Goal: Information Seeking & Learning: Learn about a topic

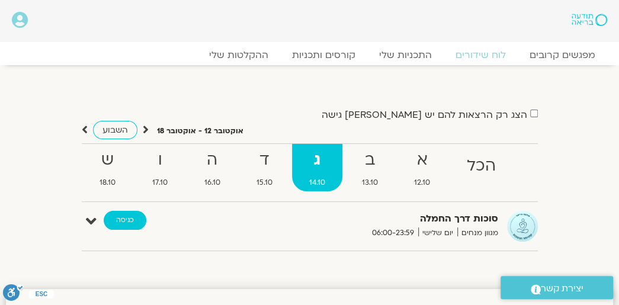
click at [134, 222] on link "כניסה" at bounding box center [125, 220] width 43 height 19
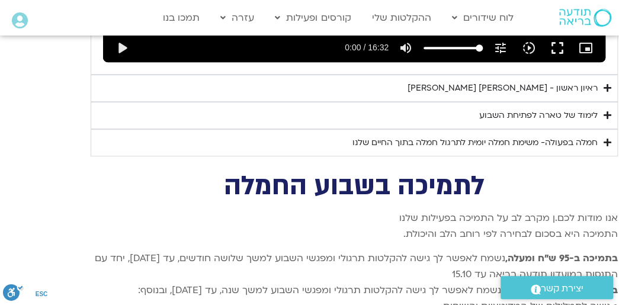
scroll to position [3851, 0]
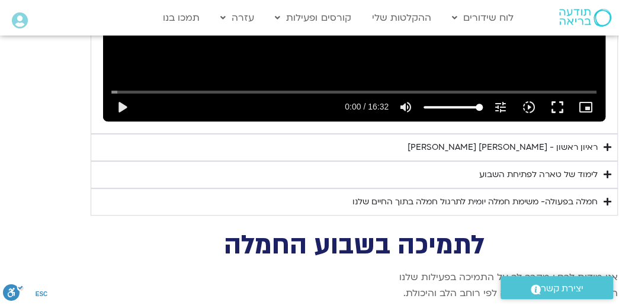
click at [512, 168] on div "לימוד של טארה לפתיחת השבוע" at bounding box center [538, 175] width 118 height 14
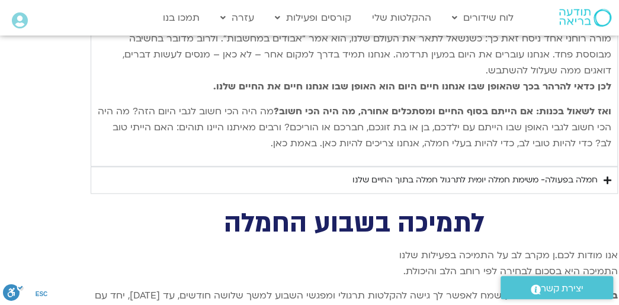
scroll to position [4265, 0]
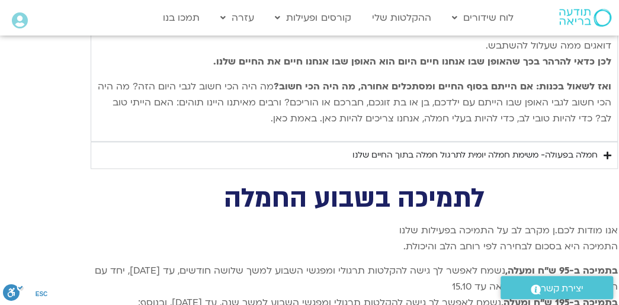
click at [468, 148] on div "חמלה בפעולה- משימת חמלה יומית לתרגול חמלה בתוך החיים שלנו" at bounding box center [474, 155] width 245 height 14
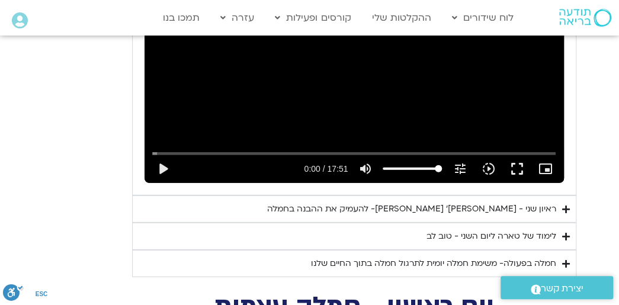
scroll to position [3199, 0]
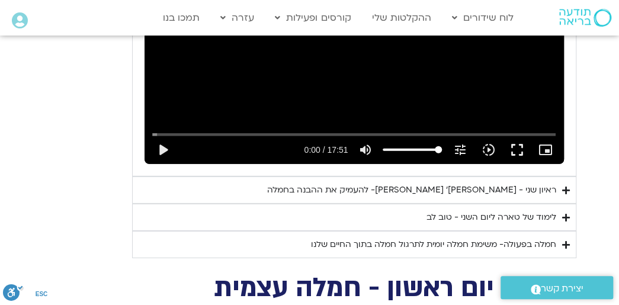
click at [449, 210] on div "לימוד של טארה ליום השני - טוב לב" at bounding box center [492, 217] width 130 height 14
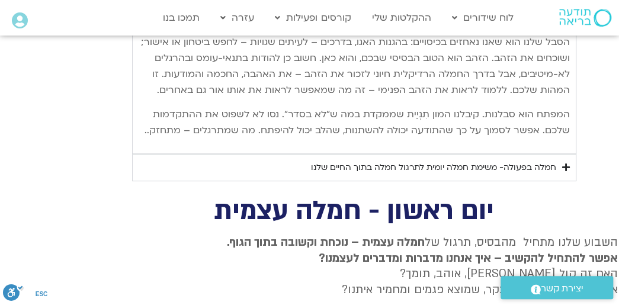
scroll to position [3851, 0]
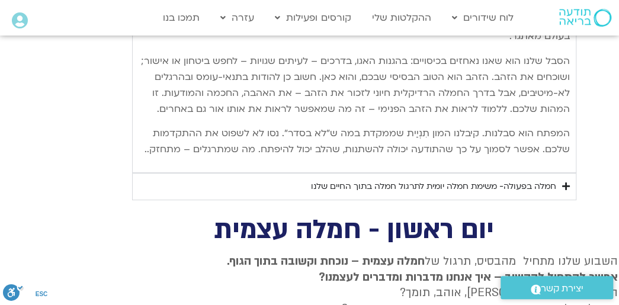
click at [384, 180] on div "חמלה בפעולה- משימת חמלה יומית לתרגול חמלה בתוך החיים שלנו" at bounding box center [433, 187] width 245 height 14
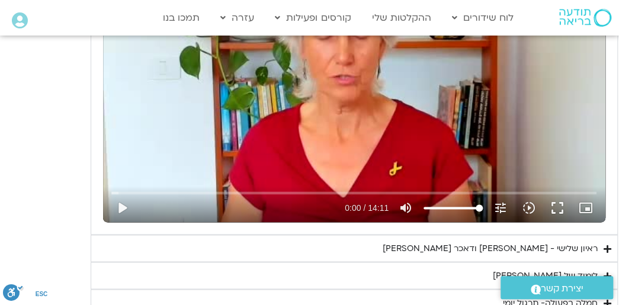
scroll to position [2666, 0]
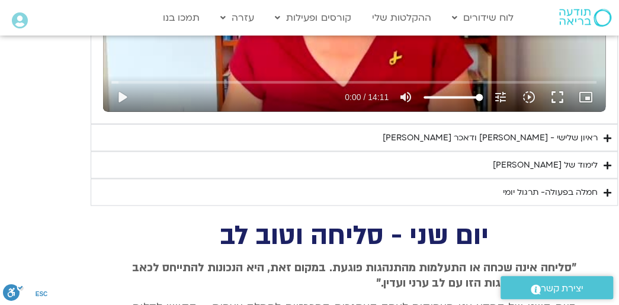
click at [558, 159] on div "לימוד של [PERSON_NAME]" at bounding box center [545, 165] width 105 height 14
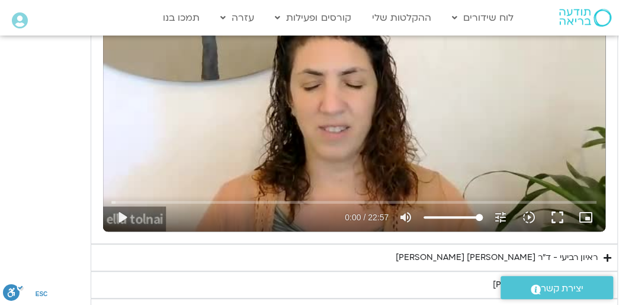
scroll to position [2133, 0]
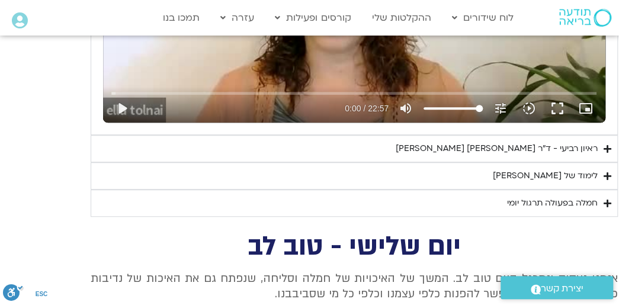
click at [551, 170] on div "לימוד של [PERSON_NAME]" at bounding box center [545, 176] width 105 height 14
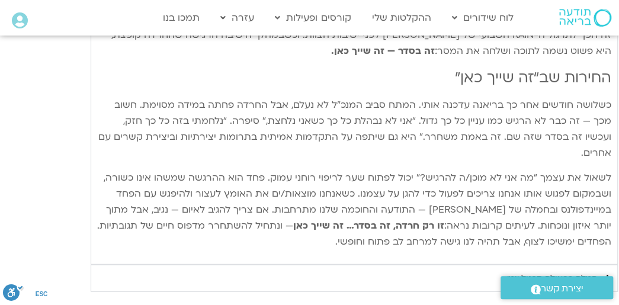
scroll to position [2962, 0]
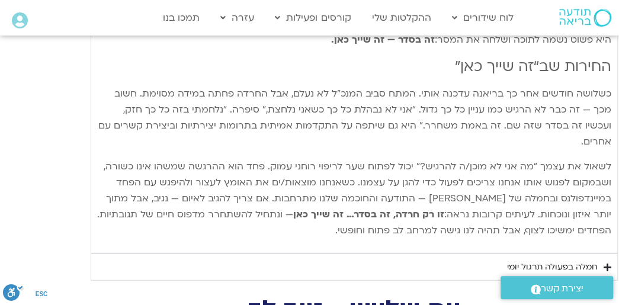
click at [535, 260] on div "חמלה בפעולה תרגול יומי" at bounding box center [552, 267] width 91 height 14
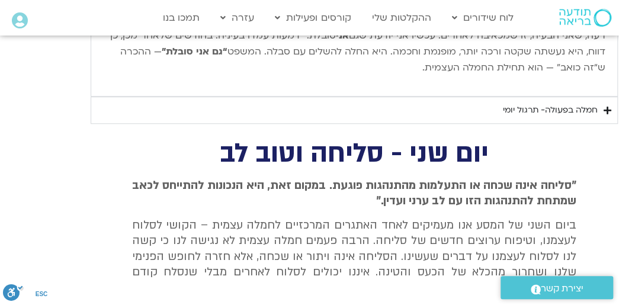
scroll to position [4088, 0]
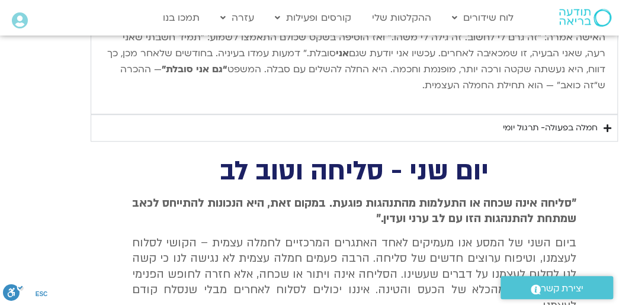
click at [568, 121] on div "חמלה בפעולה- תרגול יומי" at bounding box center [550, 128] width 95 height 14
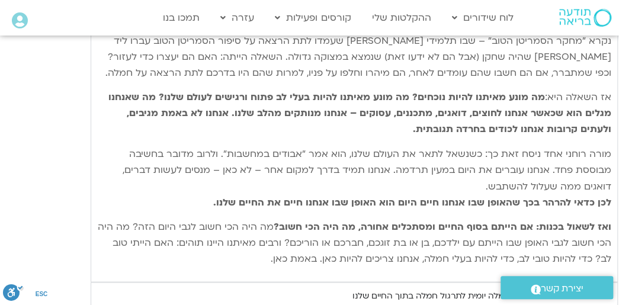
scroll to position [6398, 0]
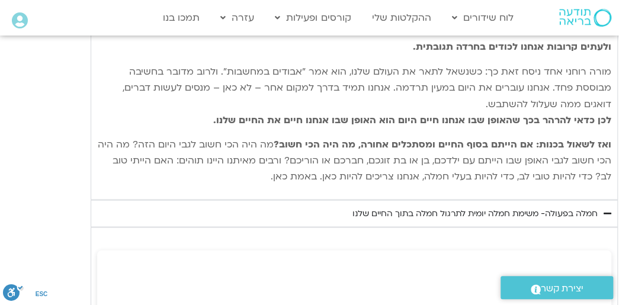
click at [534, 206] on div "חמלה בפעולה- משימת חמלה יומית לתרגול חמלה בתוך החיים שלנו" at bounding box center [474, 213] width 245 height 14
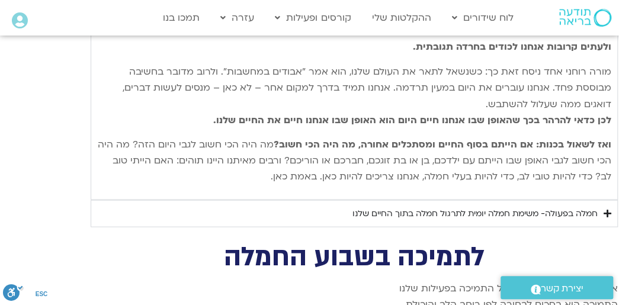
click at [534, 206] on div "חמלה בפעולה- משימת חמלה יומית לתרגול חמלה בתוך החיים שלנו" at bounding box center [474, 213] width 245 height 14
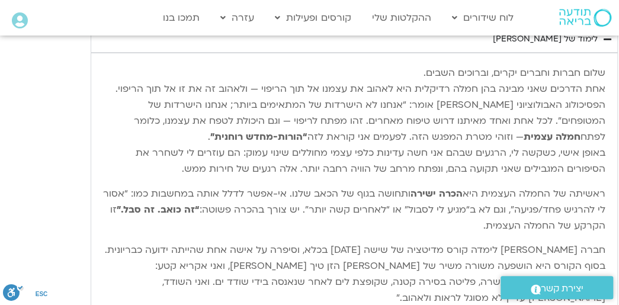
scroll to position [3791, 0]
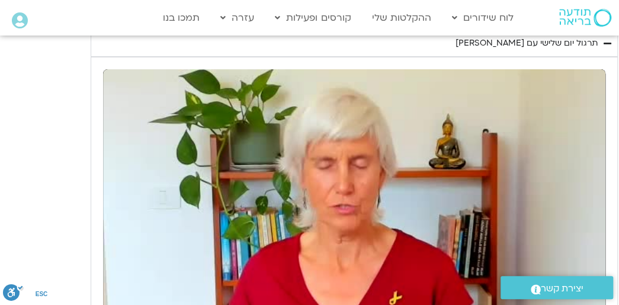
scroll to position [3554, 0]
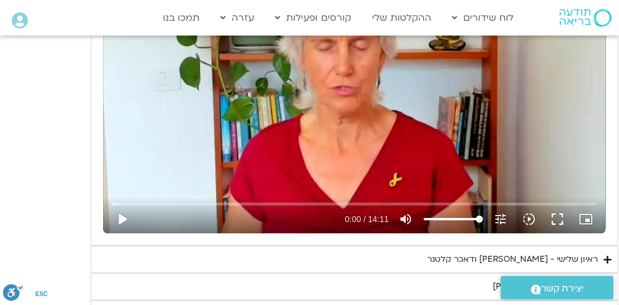
click at [513, 252] on div "ראיון שלישי - [PERSON_NAME] ודאכר קלטנר" at bounding box center [512, 259] width 171 height 14
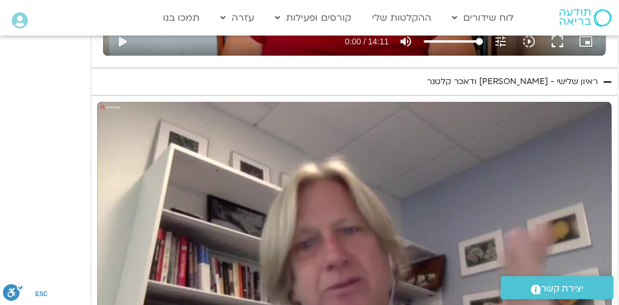
scroll to position [3791, 0]
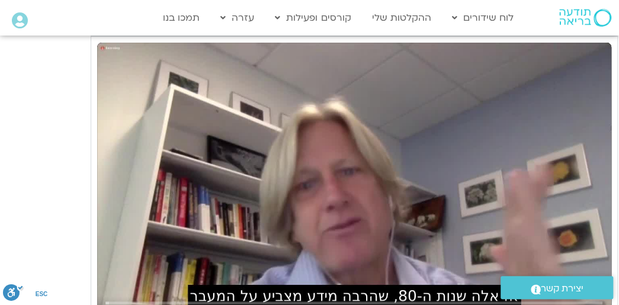
click at [203, 175] on div "Skip Ad 1:46 play_arrow 0:00 / 27:20 volume_up Mute tune Resolution Auto 720p s…" at bounding box center [354, 187] width 514 height 289
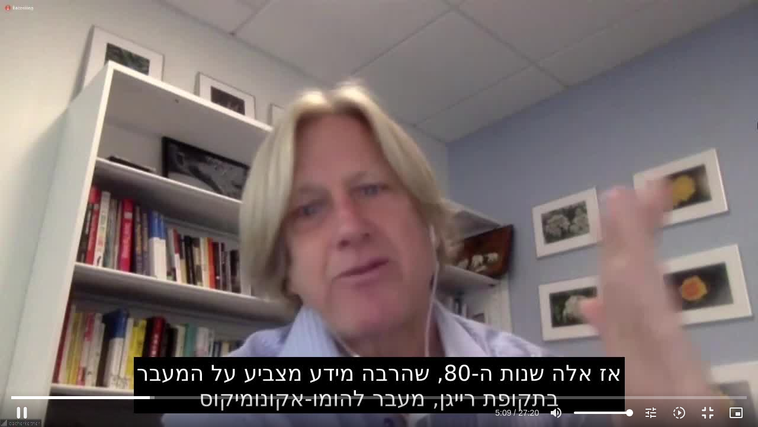
click at [245, 68] on div "Skip Ad 12:06 pause 5:09 / 27:20 volume_up Mute tune Resolution Auto 720p slow_…" at bounding box center [379, 213] width 758 height 427
click at [396, 290] on div "Skip Ad 12:06 play_arrow 5:09 / 27:20 volume_up Mute tune Resolution Auto 720p …" at bounding box center [379, 213] width 758 height 427
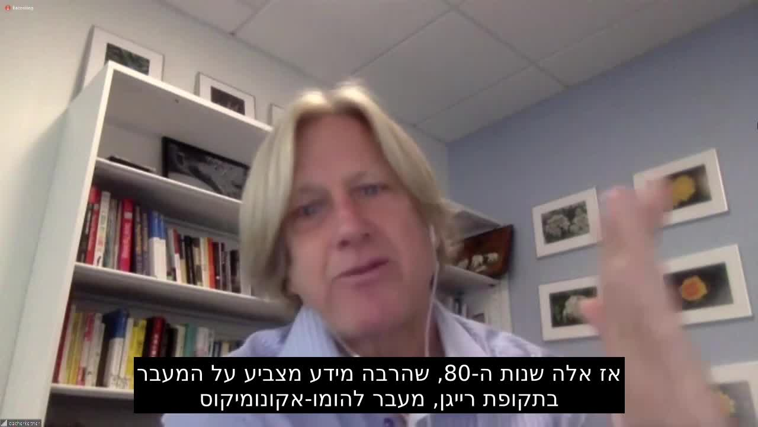
click at [156, 203] on div "Skip Ad 12:06 pause 10:15 / 27:20 volume_up Mute tune Resolution Auto 720p slow…" at bounding box center [379, 213] width 758 height 427
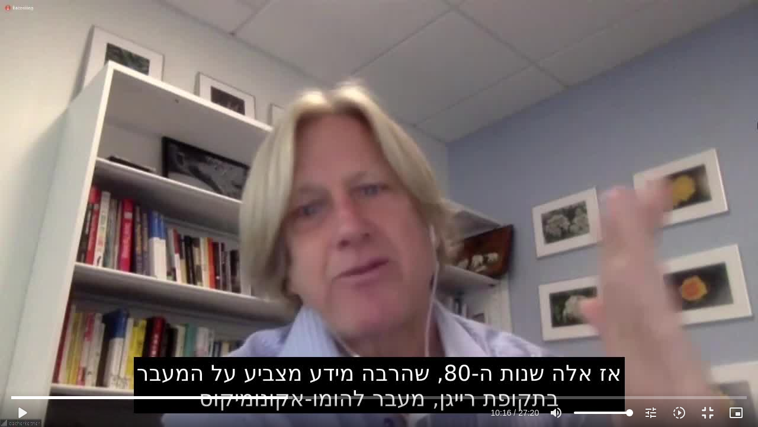
drag, startPoint x: 332, startPoint y: 342, endPoint x: 335, endPoint y: 349, distance: 7.7
click at [335, 305] on div "Skip Ad 12:06 play_arrow 10:16 / 27:20 volume_up Mute tune Resolution Auto 720p…" at bounding box center [379, 213] width 758 height 427
click at [311, 305] on input "Seek" at bounding box center [379, 396] width 736 height 7
click at [367, 305] on input "Seek" at bounding box center [379, 396] width 736 height 7
click at [363, 305] on input "Seek" at bounding box center [379, 396] width 736 height 7
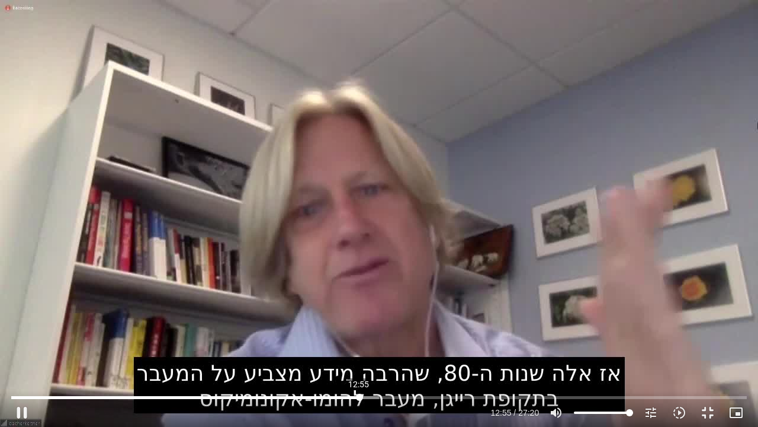
click at [359, 305] on input "Seek" at bounding box center [379, 396] width 736 height 7
click at [410, 268] on div "Skip Ad 14:36 pause 18:51 / 27:20 volume_up Mute tune Resolution Auto 720p slow…" at bounding box center [379, 213] width 758 height 427
click at [511, 275] on div "Skip Ad 14:36 play_arrow 18:52 / 27:20 volume_up Mute tune Resolution Auto 720p…" at bounding box center [379, 213] width 758 height 427
click at [616, 305] on input "Seek" at bounding box center [379, 396] width 736 height 7
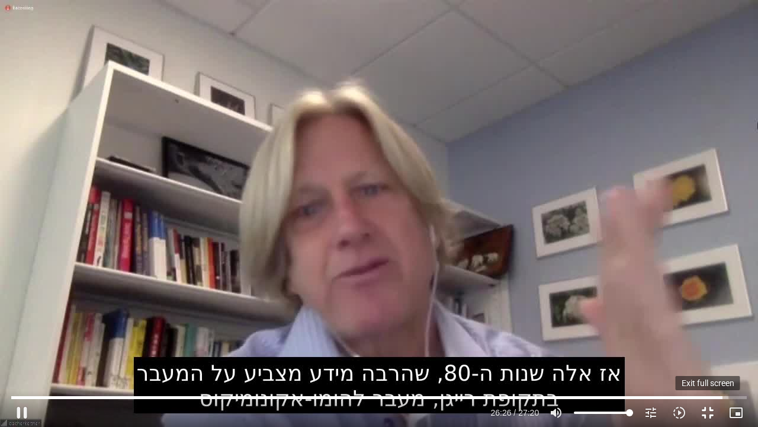
click at [618, 305] on button "fullscreen_exit" at bounding box center [708, 412] width 28 height 28
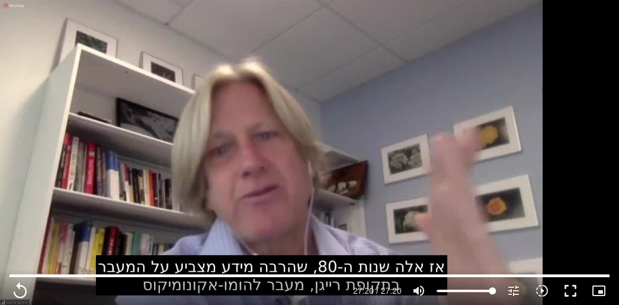
scroll to position [2133, 0]
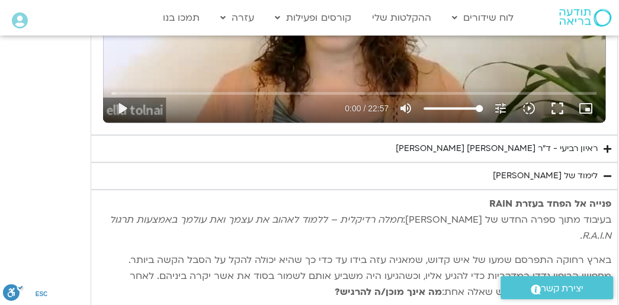
click at [514, 148] on div "ראיון רביעי - ד"ר [PERSON_NAME] [PERSON_NAME]" at bounding box center [497, 149] width 202 height 14
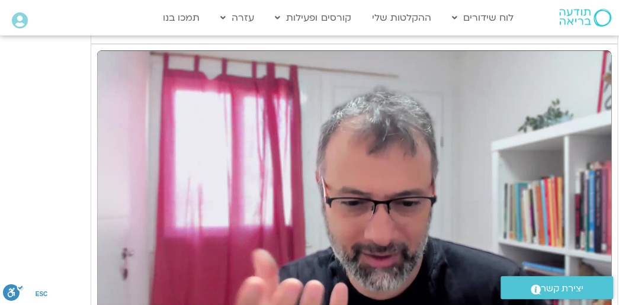
scroll to position [2310, 0]
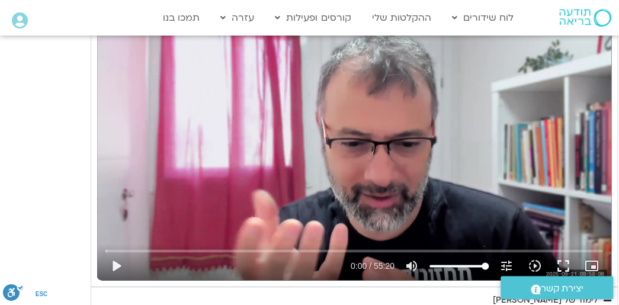
click at [416, 200] on div "Skip Ad play_arrow 0:00 / 55:20 volume_up Mute tune Resolution Auto 720p slow_m…" at bounding box center [354, 135] width 514 height 289
type input "1640.5"
type input "0.06695"
type input "1640.5"
type input "0.204047"
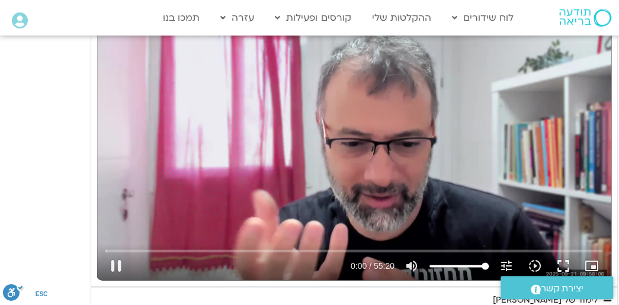
type input "1640.5"
type input "0.337368"
type input "1640.5"
type input "0.468808"
type input "1640.5"
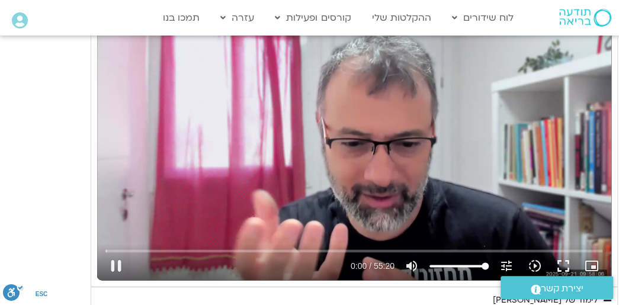
type input "0.594087"
type input "1640.5"
type input "0.728092"
type input "1640.5"
type input "0.861531"
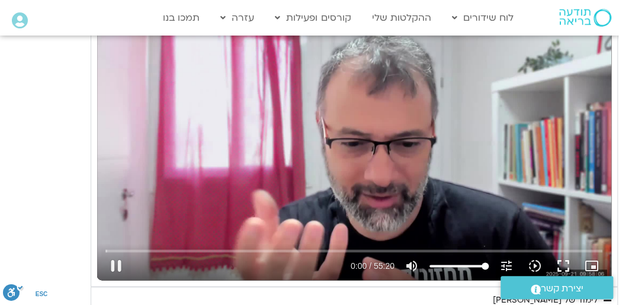
type input "1640.5"
type input "0.987703"
type input "1640.5"
type input "1.12019"
type input "1640.5"
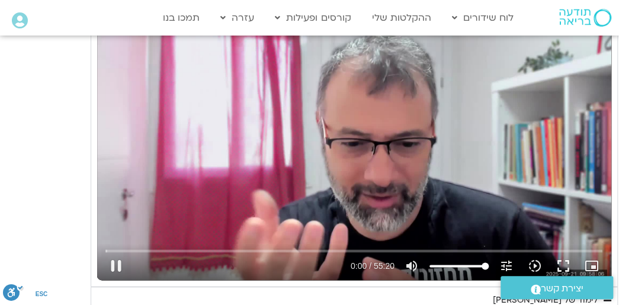
type input "1.247809"
type input "1640.5"
type input "1.376701"
type input "1640.5"
type input "1.505164"
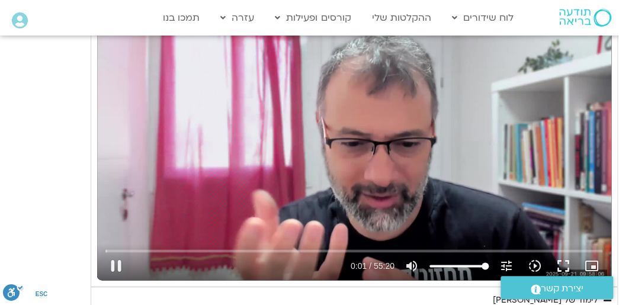
type input "1640.5"
type input "1.635813"
type input "1640.5"
type input "1.7686"
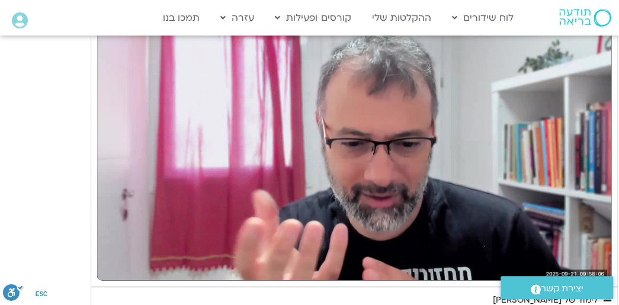
type input "1640.5"
type input "2.349446"
type input "1640.5"
type input "2.486118"
type input "1640.5"
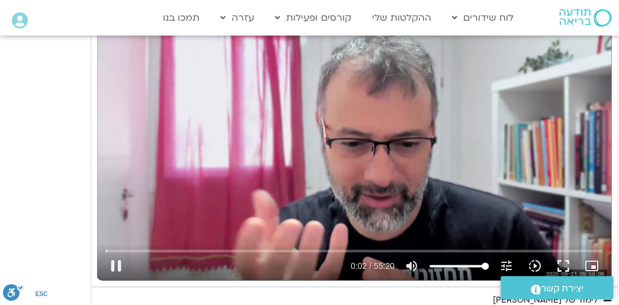
type input "2.631385"
type input "1640.5"
type input "2.760695"
type input "1640.5"
type input "2.905329"
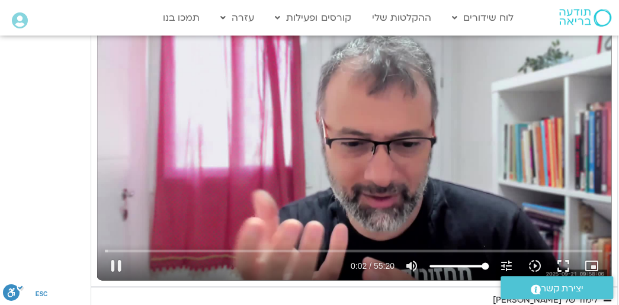
type input "1640.5"
type input "3.046766"
type input "1640.5"
type input "3.190465"
type input "1640.5"
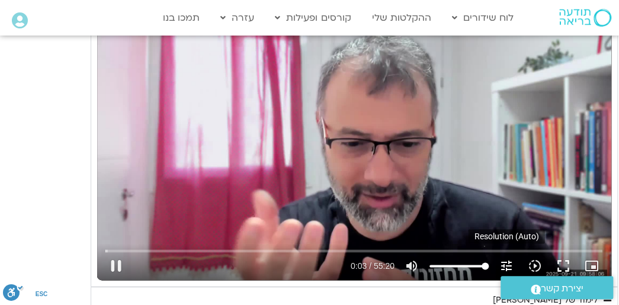
type input "3.349051"
type input "1640.5"
type input "3.513806"
type input "1640.5"
type input "3.635996"
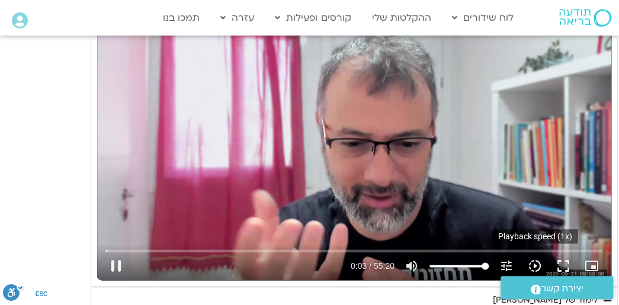
type input "1640.5"
type input "3.793695"
type input "1640.5"
type input "3.890901"
type input "1640.5"
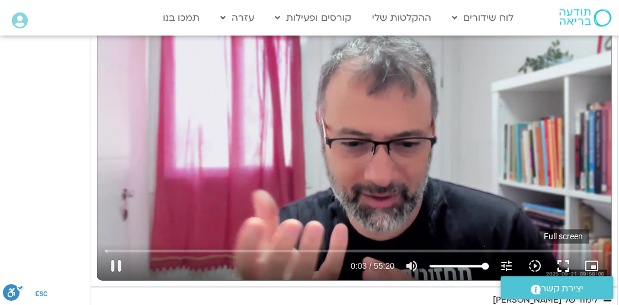
type input "4.057231"
type input "1640.5"
type input "4.213015"
type input "1640.5"
type input "4.334123"
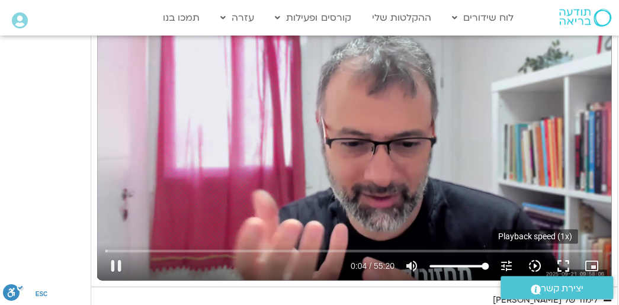
type input "1640.5"
type input "4.484121"
type input "1640.5"
type input "4.610139"
type input "1640.5"
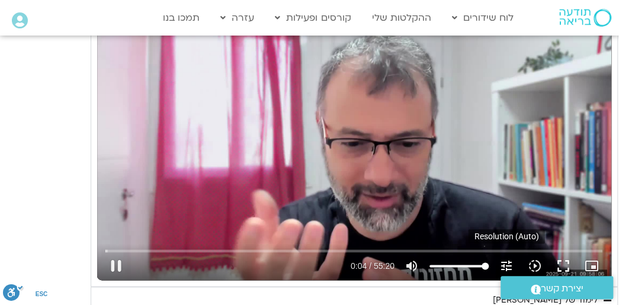
type input "4.74792"
type input "1640.5"
type input "4.833381"
type input "1640.5"
type input "4.988525"
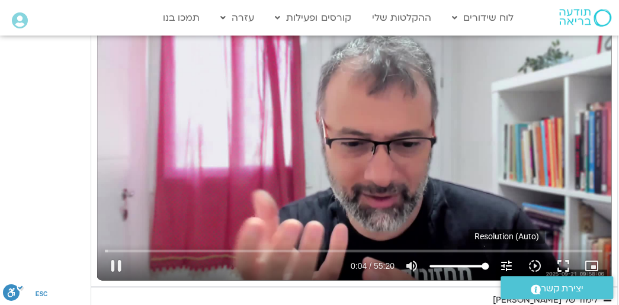
type input "1640.5"
type input "5.143903"
type input "1640.5"
type input "5.277706"
type input "1640.5"
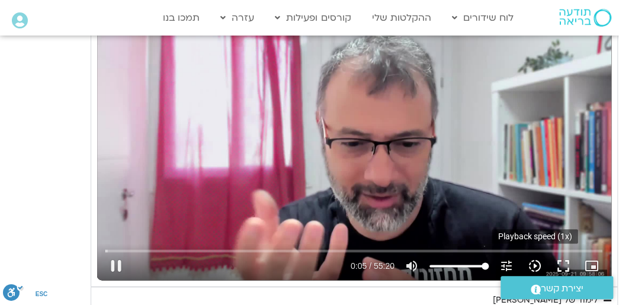
type input "5.418152"
type input "1640.5"
type input "5.545143"
type input "1640.5"
type input "5.664999"
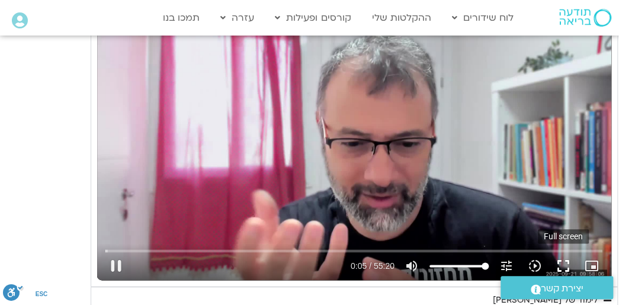
type input "1640.5"
type input "5.81913"
type input "1640.5"
type input "5.898064"
type input "1640.5"
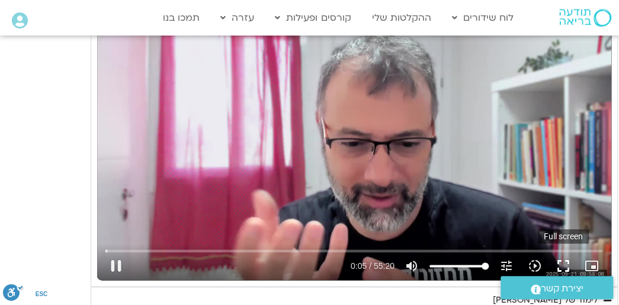
type input "6.028572"
type input "1640.5"
type input "6.197292"
type input "1640.5"
type input "6.309276"
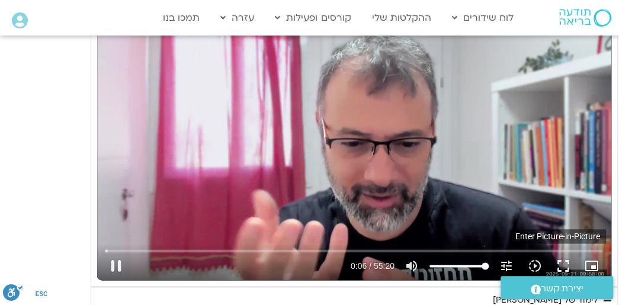
type input "1640.5"
type input "6.48014"
type input "1640.5"
type input "6.612635"
type input "1640.5"
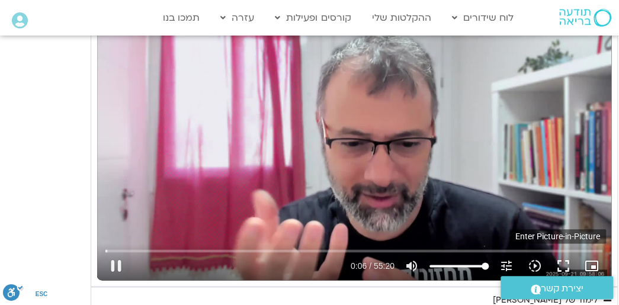
type input "6.753845"
type input "1640.5"
type input "6.87973"
type input "1640.5"
type input "7.006833"
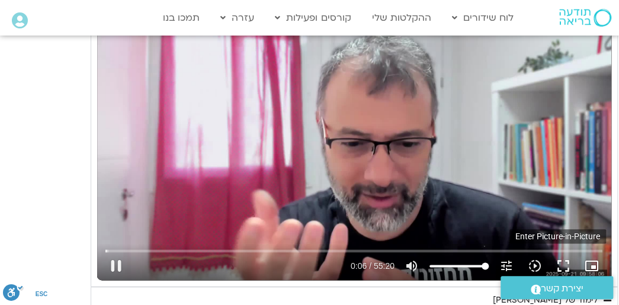
type input "1640.5"
type input "7.138587"
type input "1640.5"
type input "7.273006"
type input "1640.5"
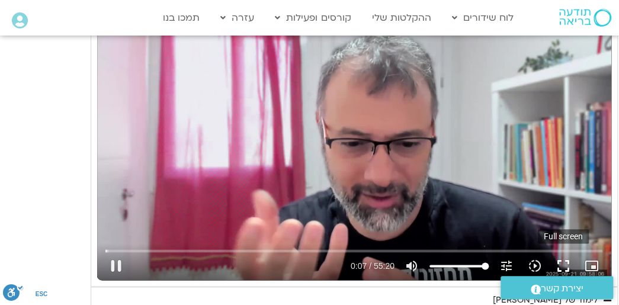
type input "7.441746"
type input "1640.5"
type input "7.587785"
type input "1640.5"
type input "7.713996"
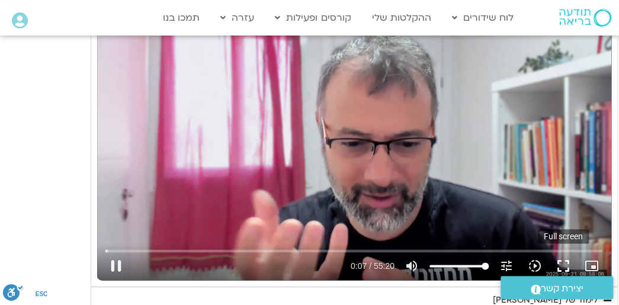
type input "1640.5"
type input "7.861581"
type input "1640.5"
type input "7.974682"
type input "1640.5"
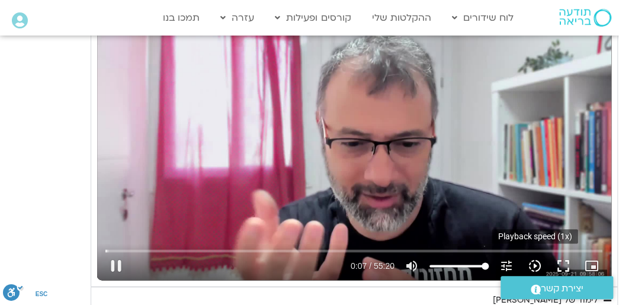
type input "8.077781"
type input "1640.5"
type input "8.204746"
type input "1640.5"
type input "8.390837"
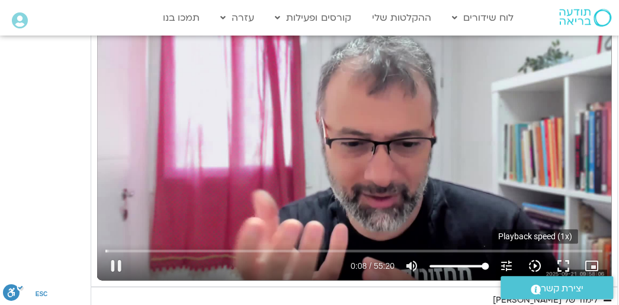
type input "1640.5"
type input "8.506776"
type input "1640.5"
type input "8.594369"
type input "1640.5"
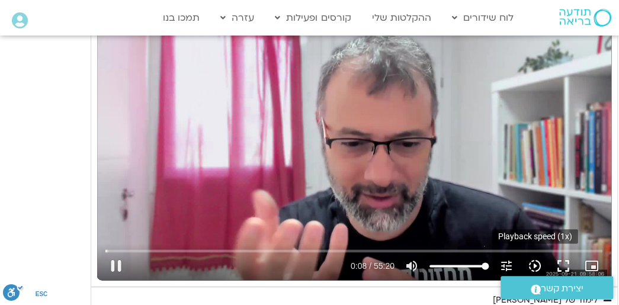
type input "8.723307"
type input "1640.5"
type input "8.855052"
type input "1640.5"
type input "8.985399"
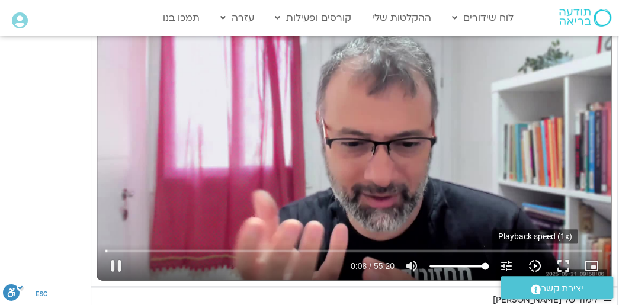
type input "1640.5"
type input "9.111571"
type input "1640.5"
type input "9.23958"
type input "1640.5"
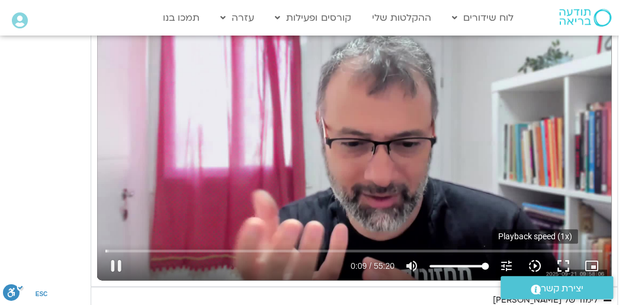
type input "9.368791"
type input "1640.5"
type input "9.498292"
type input "1640.5"
type input "9.626546"
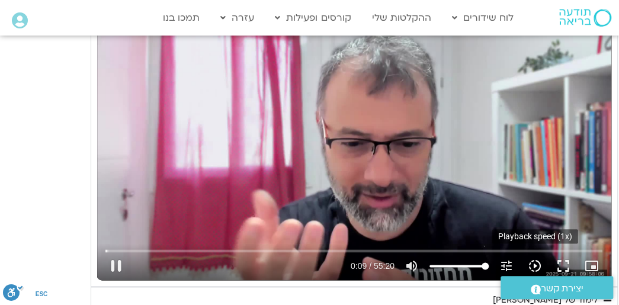
type input "1640.5"
type input "9.756185"
type input "1640.5"
type input "9.888928"
type input "1640.5"
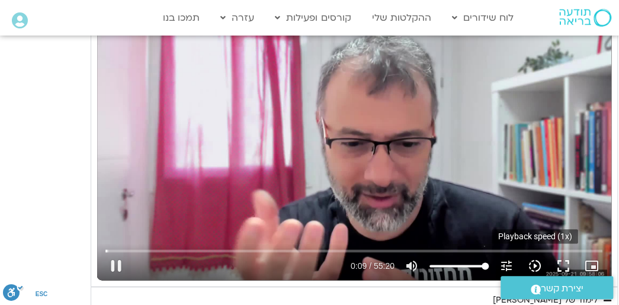
type input "10.015944"
type input "1640.5"
type input "10.145493"
type input "1640.5"
type input "10.277829"
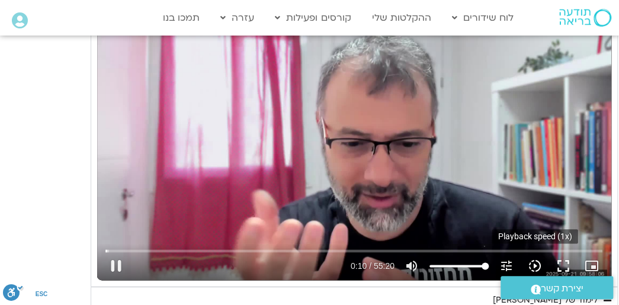
type input "1640.5"
type input "10.406844"
type input "1640.5"
type input "10.543769"
type input "1640.5"
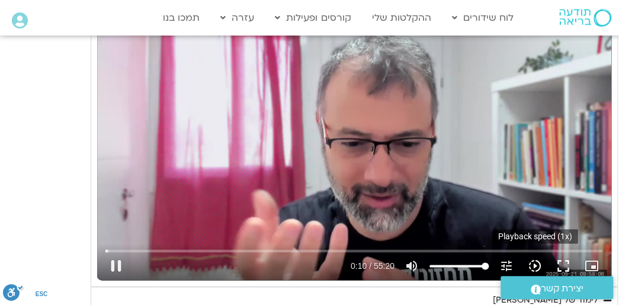
type input "10.678218"
type input "1640.5"
type input "10.811041"
type input "1640.5"
type input "10.937179"
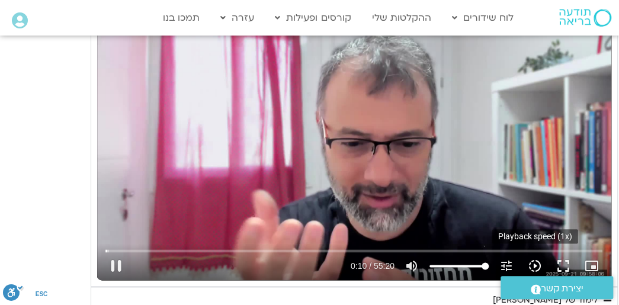
type input "1640.5"
type input "11.148576"
type input "1640.5"
type input "11.282219"
type input "1640.5"
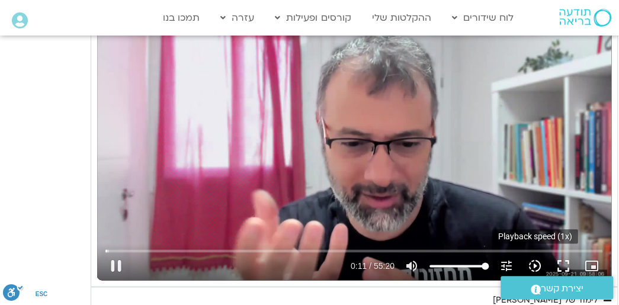
type input "11.411558"
type input "1640.5"
type input "11.545025"
type input "1640.5"
type input "11.640398"
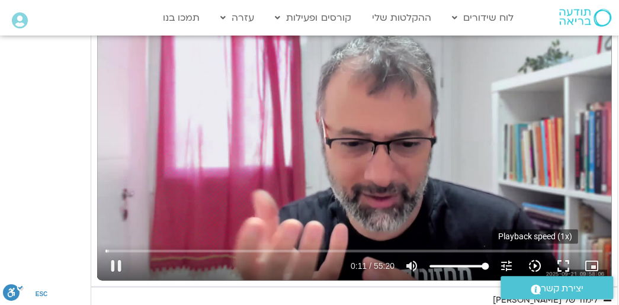
type input "1640.5"
type input "11.759575"
type input "1640.5"
type input "11.880518"
type input "1640.5"
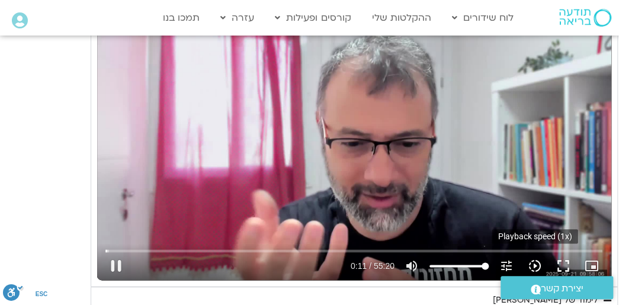
type input "12.014759"
type input "1640.5"
type input "12.145894"
type input "1640.5"
type input "12.336778"
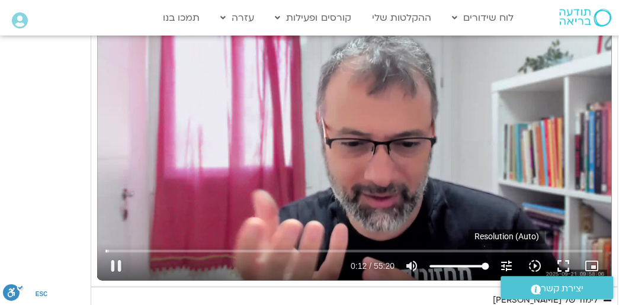
type input "1640.5"
type input "12.418795"
type input "1640.5"
type input "12.599857"
type input "1640.5"
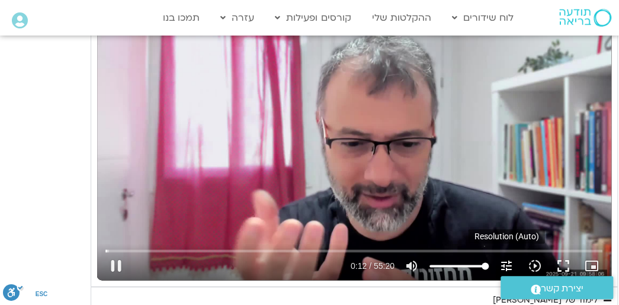
type input "12.729641"
type input "1640.5"
type input "12.834724"
type input "1640.5"
type input "12.968179"
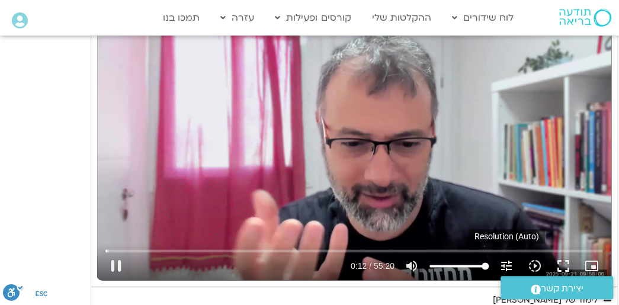
type input "1640.5"
type input "13.094443"
type input "1640.5"
type input "13.222883"
type input "1640.5"
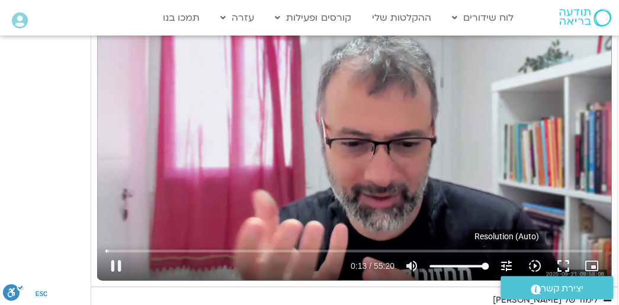
type input "13.361051"
type input "1640.5"
type input "13.495122"
type input "1640.5"
type input "13.622211"
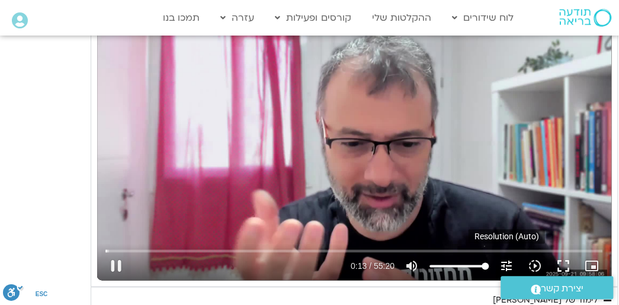
type input "1640.5"
type input "13.781162"
click at [532, 265] on icon "slow_motion_video" at bounding box center [535, 266] width 14 height 14
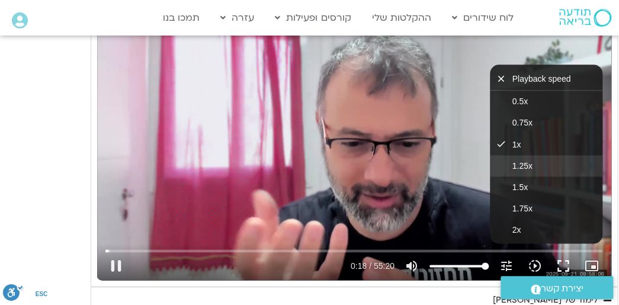
click at [539, 159] on button "1.25x" at bounding box center [546, 165] width 113 height 21
click at [294, 164] on div "Skip Ad 43:46 pause 0:22 / 55:20 volume_up Mute tune Resolution Auto 720p slow_…" at bounding box center [354, 135] width 514 height 289
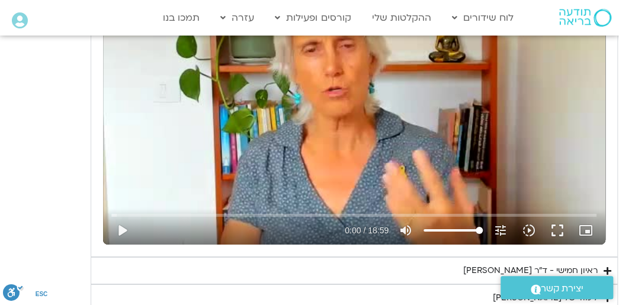
scroll to position [1659, 0]
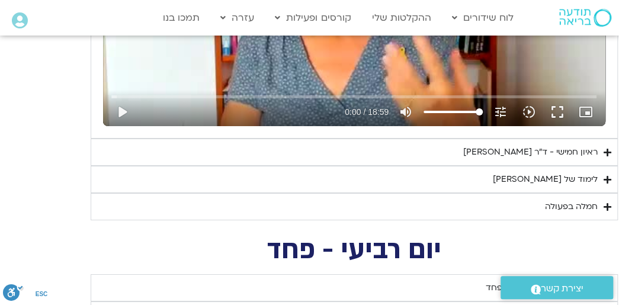
click at [537, 175] on summary "לימוד של [PERSON_NAME]" at bounding box center [354, 179] width 527 height 27
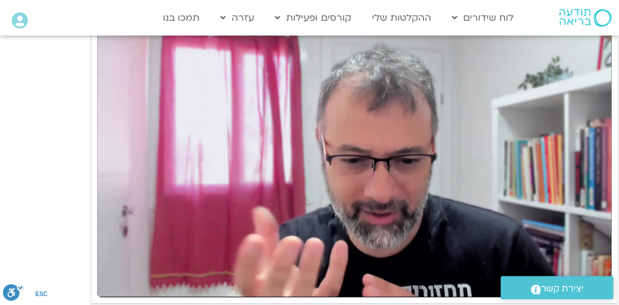
scroll to position [3495, 0]
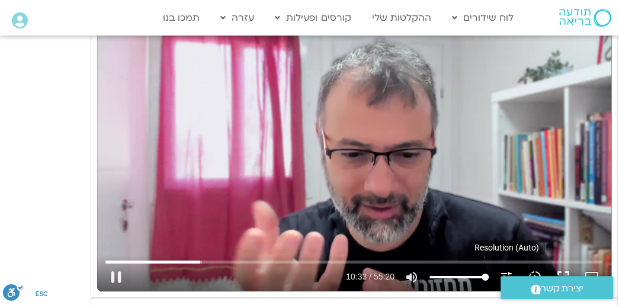
click at [508, 270] on icon "tune" at bounding box center [506, 277] width 14 height 14
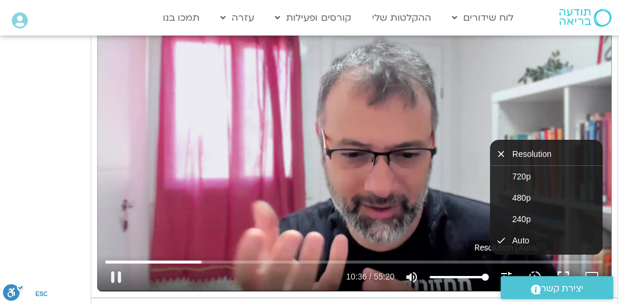
click at [508, 270] on icon "tune" at bounding box center [506, 277] width 14 height 14
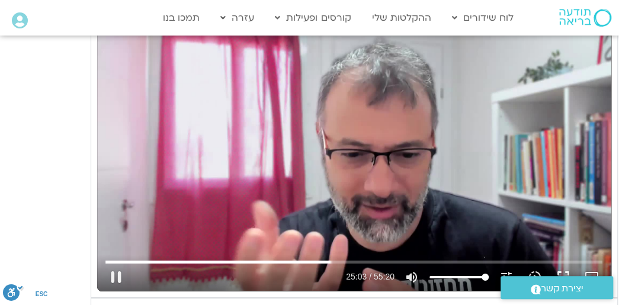
scroll to position [3436, 0]
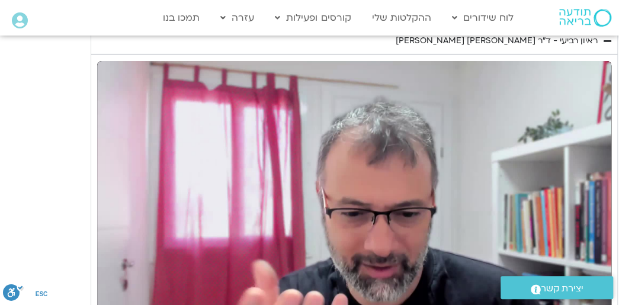
click at [249, 149] on div "Skip Ad 46:03 pause 25:23 / 55:20 volume_up Mute tune Resolution Auto 720p slow…" at bounding box center [354, 205] width 514 height 289
click at [211, 155] on div "Skip Ad 46:03 play_arrow 25:24 / 55:20 volume_up Mute tune Resolution Auto 720p…" at bounding box center [354, 205] width 514 height 289
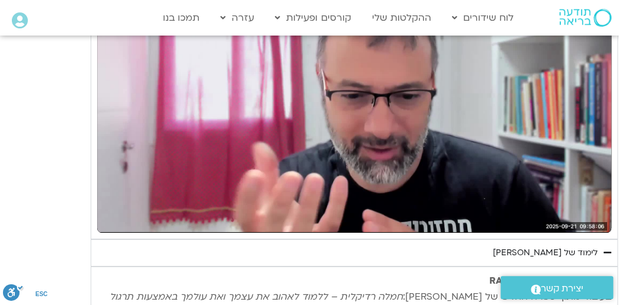
scroll to position [3554, 0]
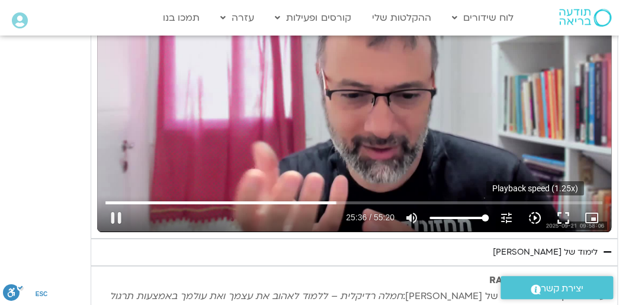
click at [532, 211] on icon "slow_motion_video" at bounding box center [535, 218] width 14 height 14
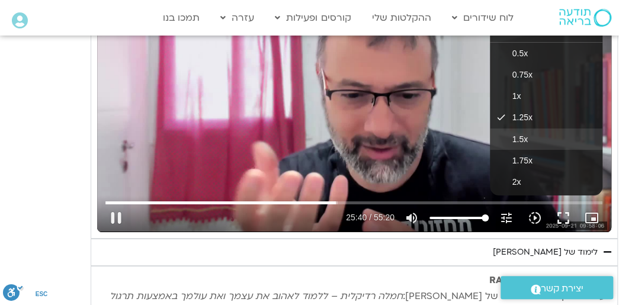
click at [523, 134] on span "1.5x" at bounding box center [519, 138] width 15 height 9
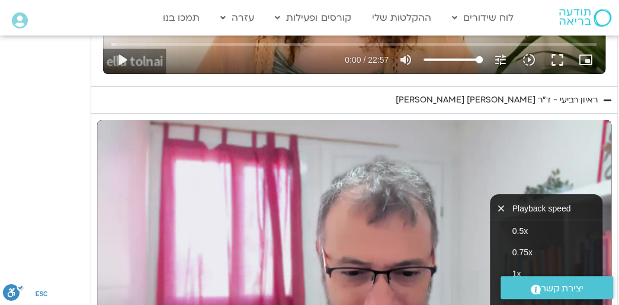
scroll to position [3436, 0]
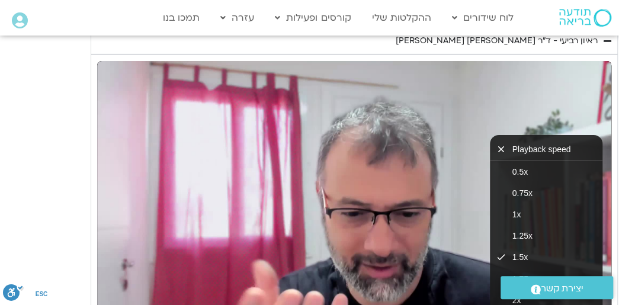
click at [501, 144] on icon "close" at bounding box center [504, 149] width 17 height 11
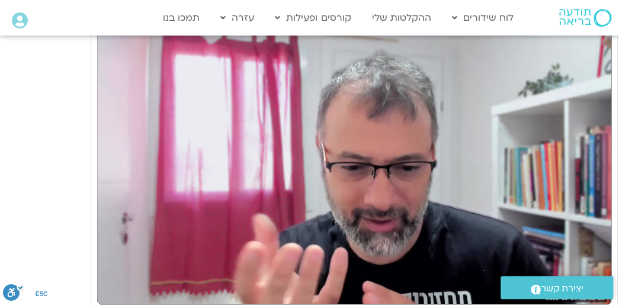
scroll to position [3554, 0]
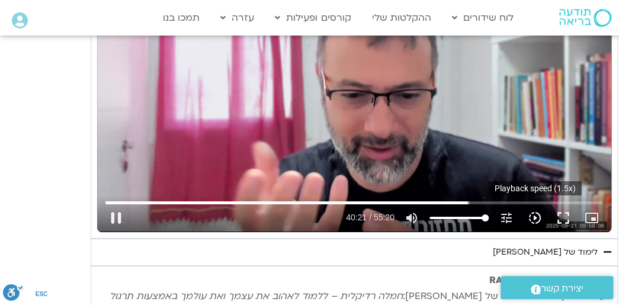
click at [533, 211] on icon "slow_motion_video" at bounding box center [535, 218] width 14 height 14
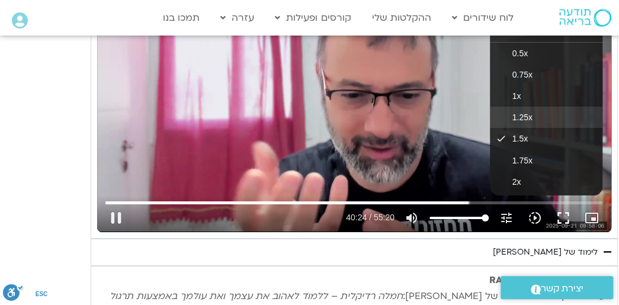
click at [520, 113] on span "1.25x" at bounding box center [522, 117] width 20 height 9
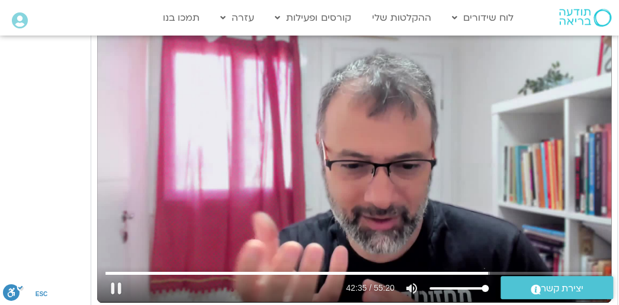
scroll to position [3495, 0]
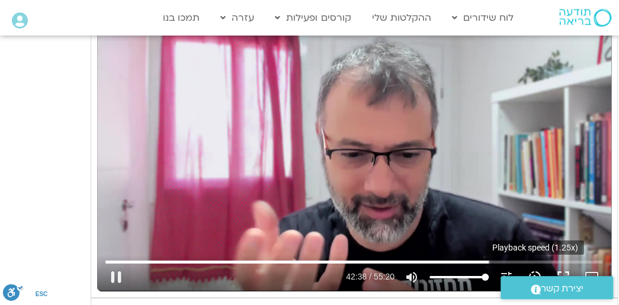
click at [530, 270] on icon "slow_motion_video" at bounding box center [535, 277] width 14 height 14
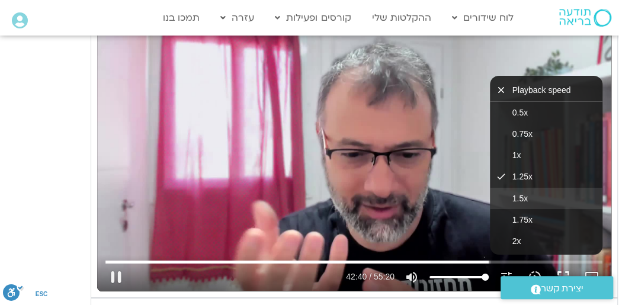
click at [528, 188] on button "1.5x" at bounding box center [546, 198] width 113 height 21
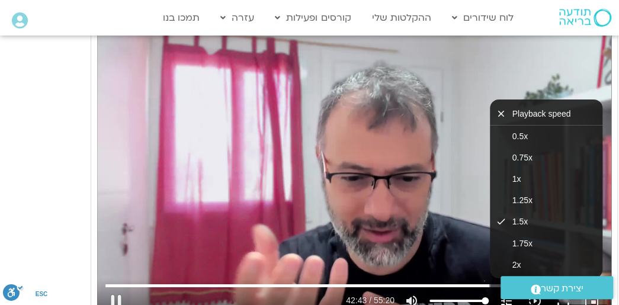
scroll to position [3436, 0]
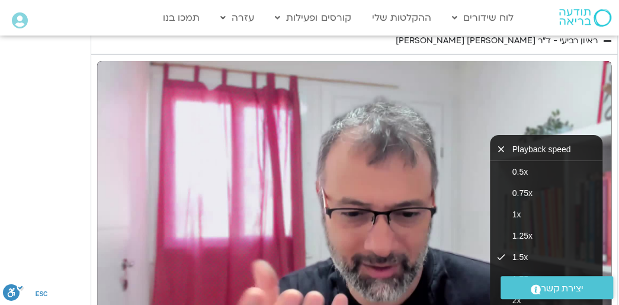
click at [500, 144] on icon "close" at bounding box center [504, 149] width 17 height 11
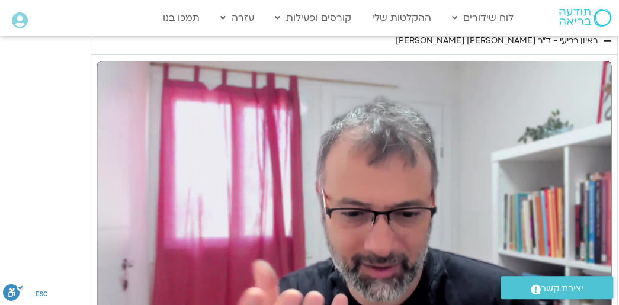
click at [264, 190] on div "Skip Ad 45:15 pause 44:22 / 55:20 volume_up Mute tune Resolution Auto 720p slow…" at bounding box center [354, 205] width 514 height 289
click at [263, 190] on div "Skip Ad 45:15 play_arrow 44:24 / 55:20 volume_up Mute tune Resolution Auto 720p…" at bounding box center [354, 205] width 514 height 289
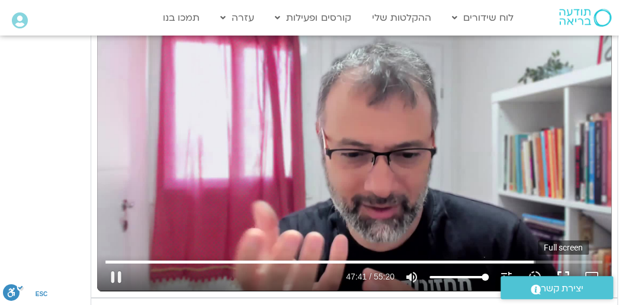
click at [562, 263] on button "fullscreen" at bounding box center [563, 277] width 28 height 28
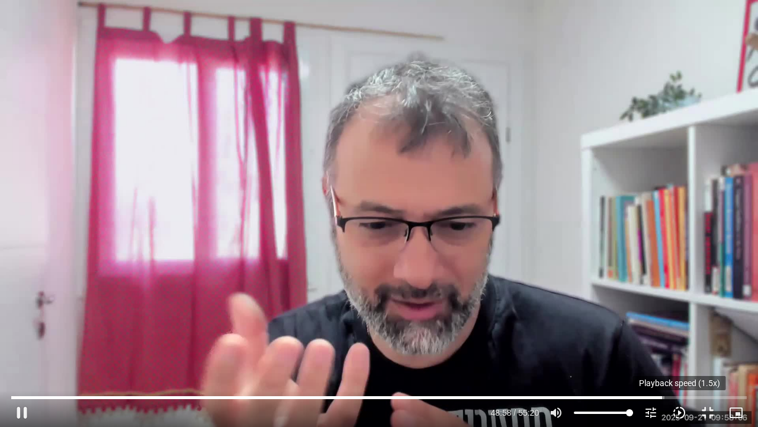
click at [618, 305] on icon "slow_motion_video" at bounding box center [679, 412] width 14 height 14
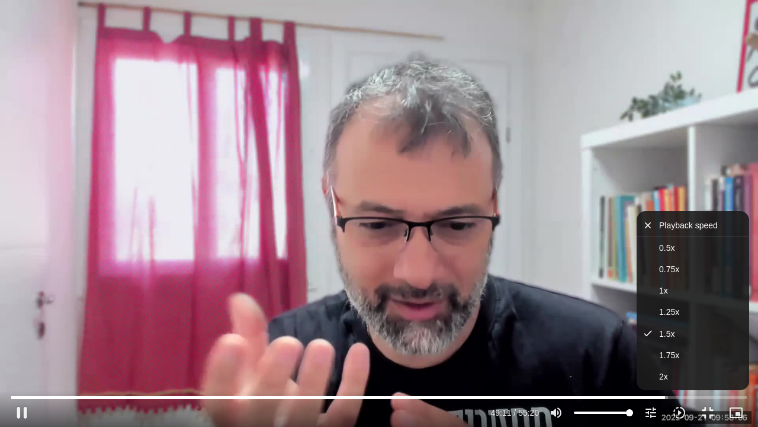
click at [618, 226] on icon "close" at bounding box center [651, 225] width 17 height 11
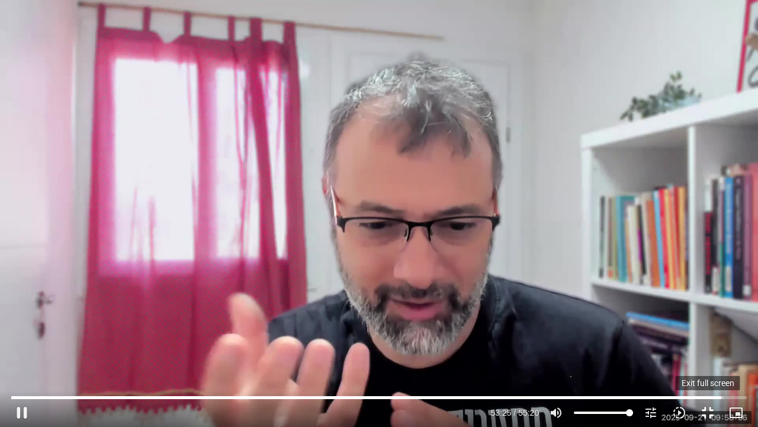
click at [618, 305] on button "fullscreen_exit" at bounding box center [708, 412] width 28 height 28
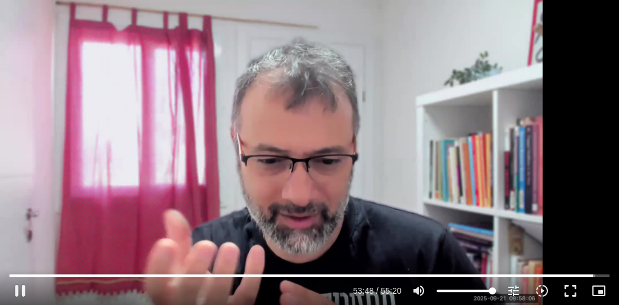
scroll to position [3554, 0]
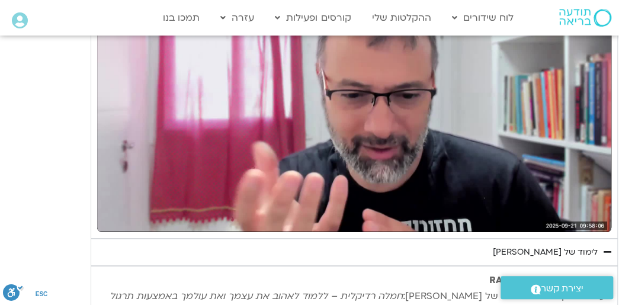
click at [556, 245] on div "לימוד של [PERSON_NAME]" at bounding box center [545, 252] width 105 height 14
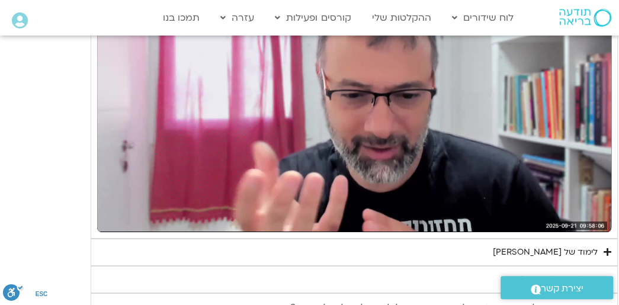
click at [556, 245] on div "לימוד של [PERSON_NAME]" at bounding box center [545, 252] width 105 height 14
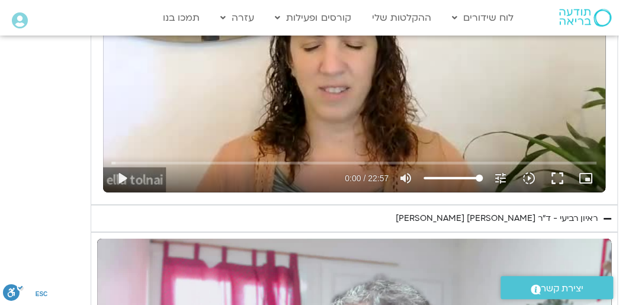
scroll to position [3377, 0]
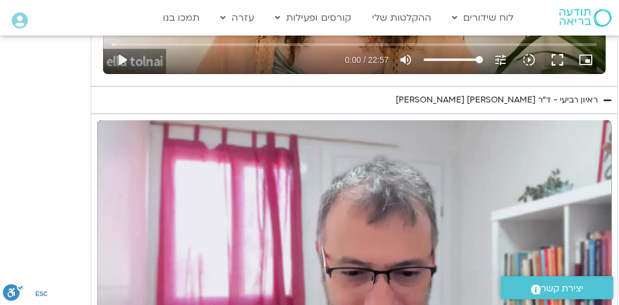
click at [350, 182] on div "Skip Ad 39:46 pause 55:02 / 55:20 volume_up Mute tune Resolution Auto 720p slow…" at bounding box center [354, 264] width 514 height 289
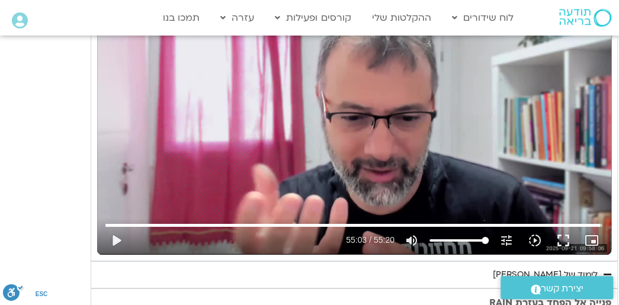
scroll to position [3554, 0]
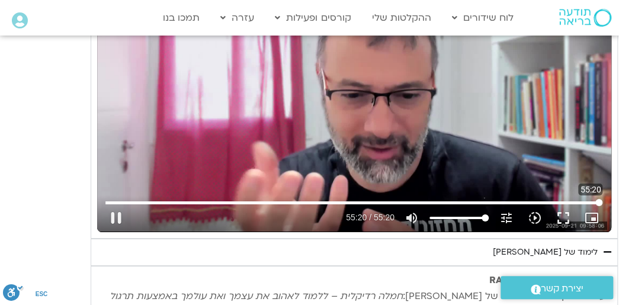
click at [602, 199] on input "Seek" at bounding box center [353, 202] width 497 height 7
click at [598, 194] on div "Skip Ad 55:13 replay 55:20 / 55:20 volume_up Mute tune Resolution Auto 720p slo…" at bounding box center [354, 213] width 504 height 39
click at [524, 118] on div "Skip Ad 54:53 replay 55:20 / 55:20 volume_up Mute tune Resolution Auto 720p slo…" at bounding box center [354, 87] width 514 height 289
click at [597, 199] on input "Seek" at bounding box center [353, 202] width 497 height 7
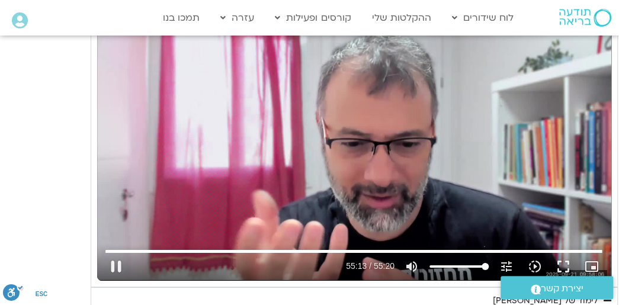
scroll to position [3495, 0]
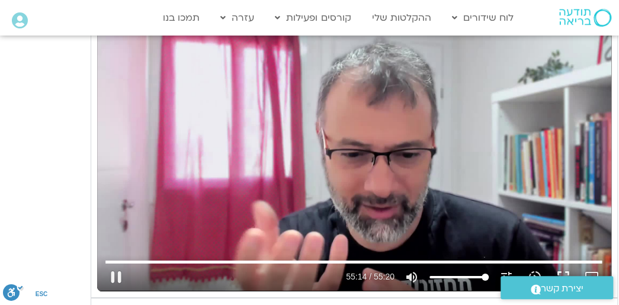
click at [521, 137] on div "Skip Ad 53:52 pause 55:14 / 55:20 volume_up Mute tune Resolution Auto 720p slow…" at bounding box center [354, 146] width 514 height 289
click at [520, 175] on div "Skip Ad 53:52 play_arrow 55:14 / 55:20 volume_up Mute tune Resolution Auto 720p…" at bounding box center [354, 146] width 514 height 289
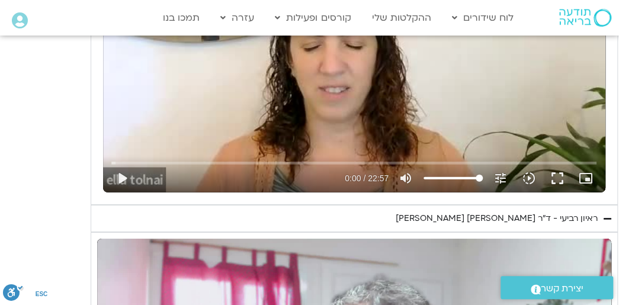
click at [608, 214] on icon "Accordion. Open links with Enter or Space, close with Escape, and navigate with…" at bounding box center [608, 218] width 8 height 9
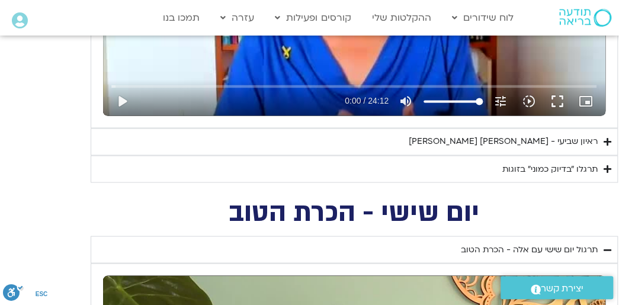
scroll to position [770, 0]
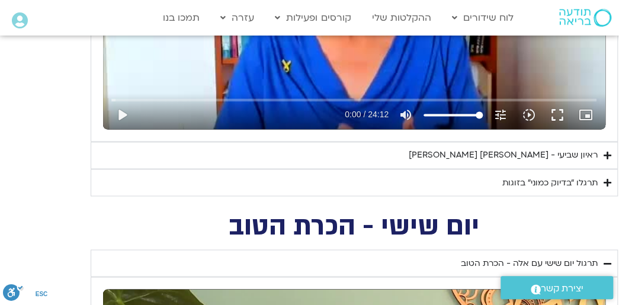
click at [489, 158] on div "ראיון שביעי - [PERSON_NAME] [PERSON_NAME]" at bounding box center [503, 155] width 189 height 14
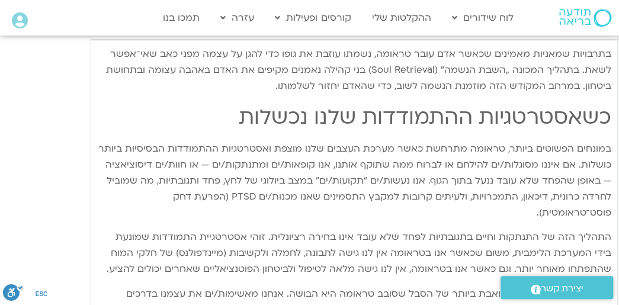
scroll to position [2133, 0]
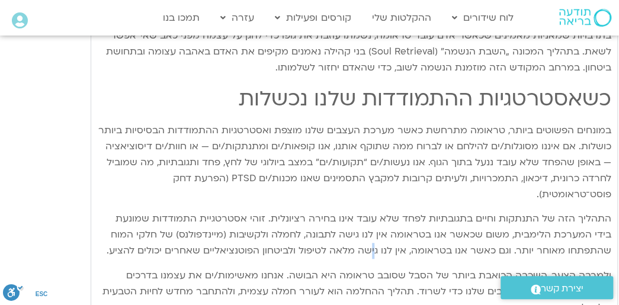
drag, startPoint x: 377, startPoint y: 230, endPoint x: 382, endPoint y: 248, distance: 18.8
drag, startPoint x: 382, startPoint y: 248, endPoint x: 357, endPoint y: 170, distance: 82.1
click at [357, 170] on p "במונחים הפשוטים ביותר, טראומה מתרחשת כאשר מערכת העצבים שלנו מוצפת ואסטרטגיות הה…" at bounding box center [354, 163] width 514 height 80
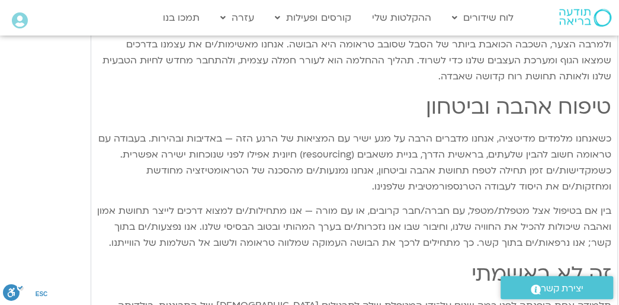
scroll to position [2370, 0]
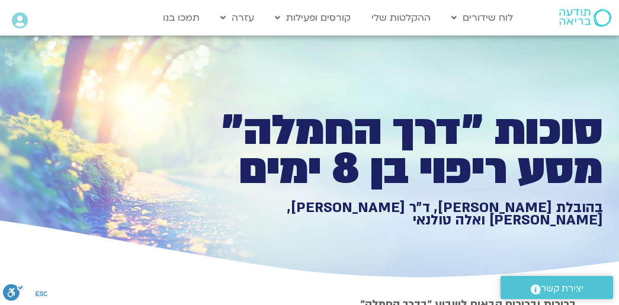
type input "3320.68"
type input "1640.5"
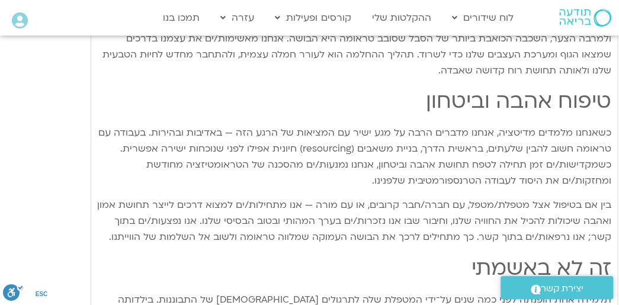
type input "3320.68"
type input "1640.5"
type input "3320.68"
type input "1640.5"
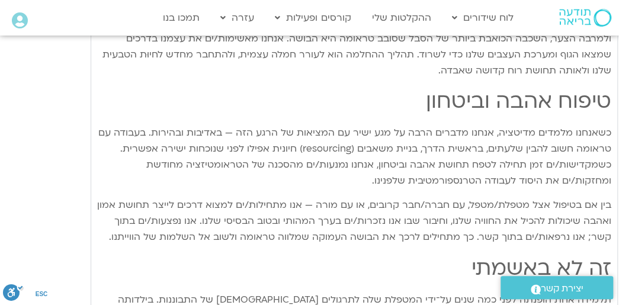
type input "3320.68"
type input "1640.5"
type input "3320.68"
type input "1640.5"
type input "3320.68"
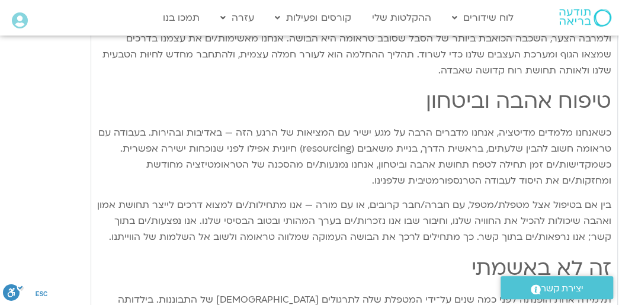
type input "1640.5"
type input "3320.68"
type input "1640.5"
type input "3320.68"
type input "1640.5"
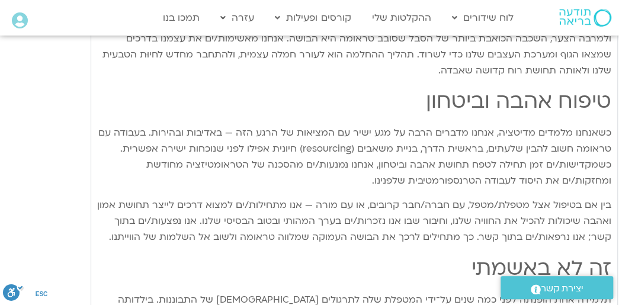
type input "3320.68"
type input "1640.5"
type input "3320.68"
type input "1640.5"
type input "3320.68"
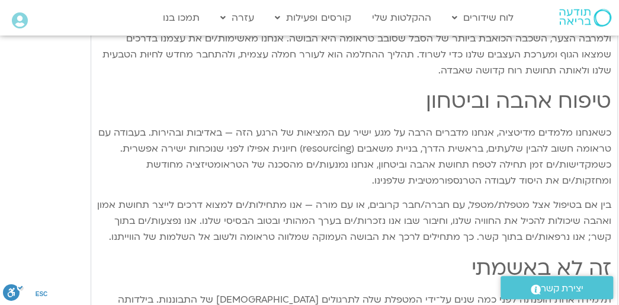
type input "1640.5"
type input "3320.68"
type input "1640.5"
type input "3320.68"
type input "1640.5"
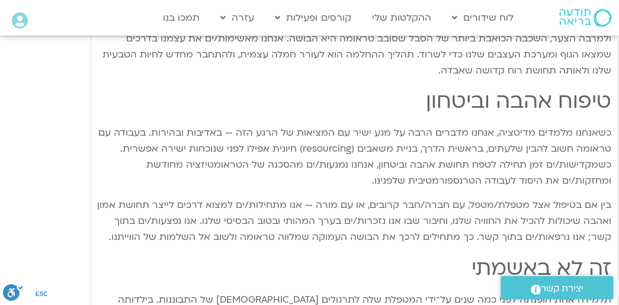
type input "3320.68"
type input "1640.5"
type input "3320.68"
type input "1640.5"
type input "3320.68"
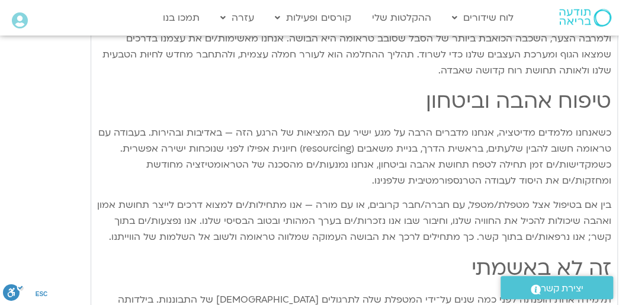
type input "1640.5"
type input "3320.68"
type input "1640.5"
type input "3320.68"
type input "1640.5"
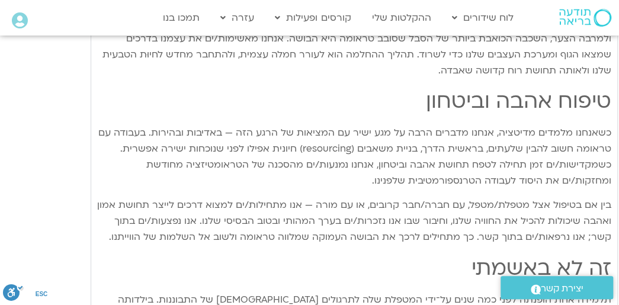
type input "3320.68"
type input "1640.5"
type input "3320.68"
type input "1640.5"
type input "3320.68"
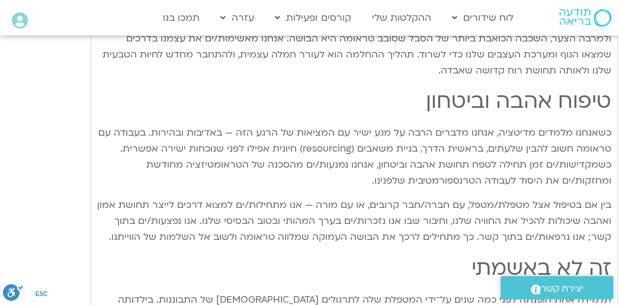
type input "1640.5"
type input "3320.68"
type input "1640.5"
type input "3320.68"
type input "1640.5"
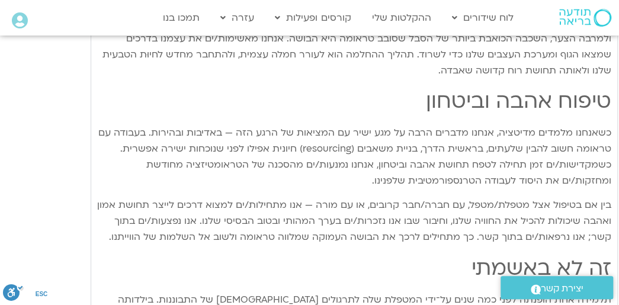
type input "3320.68"
type input "1640.5"
type input "3320.68"
type input "1640.5"
type input "3320.68"
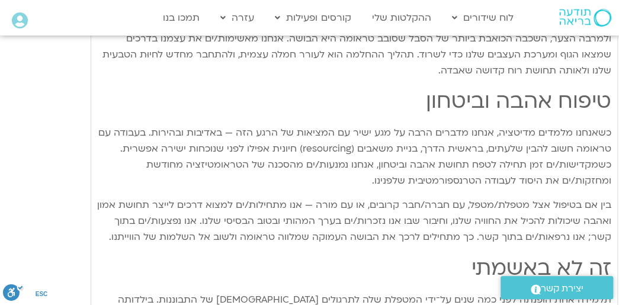
type input "1640.5"
type input "3320.68"
type input "1640.5"
type input "3320.68"
type input "1640.5"
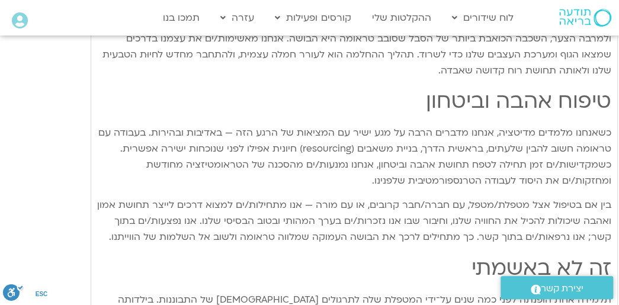
type input "3320.68"
type input "1640.5"
type input "3320.68"
type input "1640.5"
type input "3320.68"
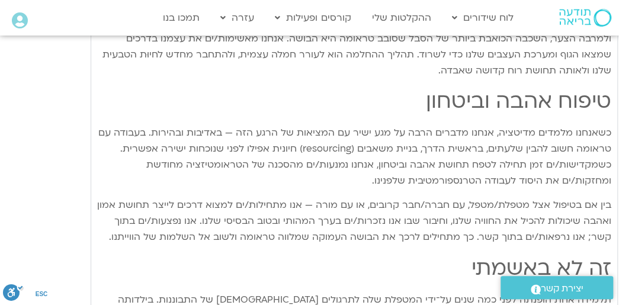
type input "1640.5"
type input "3320.68"
type input "1640.5"
type input "3320.68"
type input "1640.5"
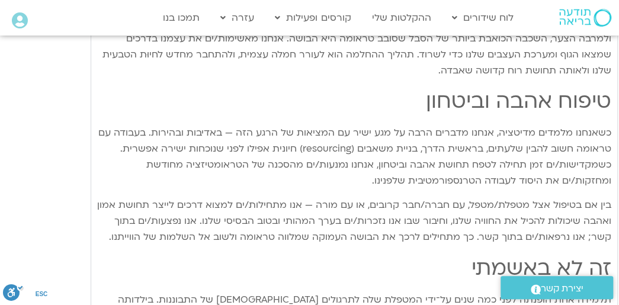
type input "3320.68"
type input "1640.5"
type input "3320.68"
type input "1640.5"
type input "3320.68"
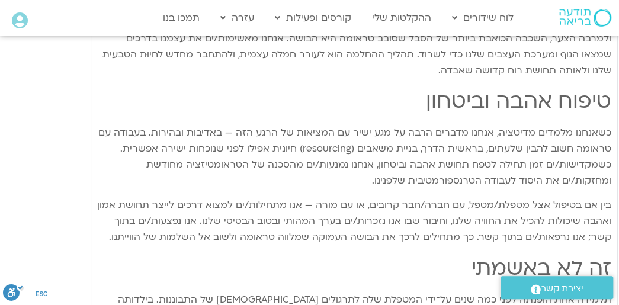
type input "1640.5"
type input "3320.68"
type input "1640.5"
type input "3320.68"
type input "1640.5"
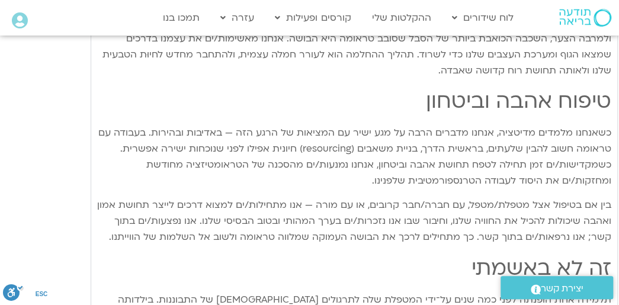
type input "3320.68"
type input "1640.5"
type input "3320.68"
type input "1640.5"
type input "3320.68"
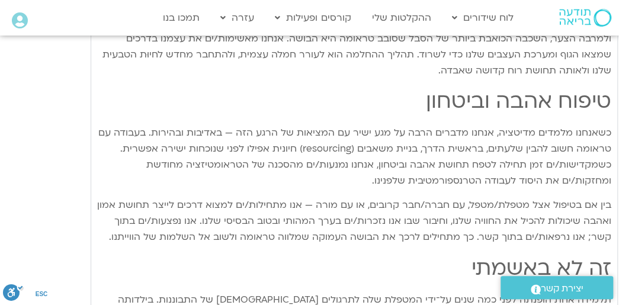
type input "1640.5"
type input "3320.68"
type input "1640.5"
type input "3320.68"
type input "1640.5"
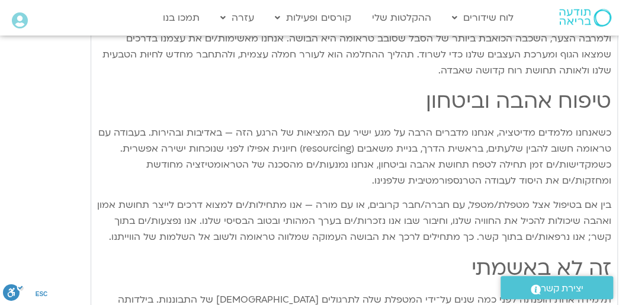
type input "3320.68"
type input "1640.5"
type input "3320.68"
type input "1640.5"
type input "3320.68"
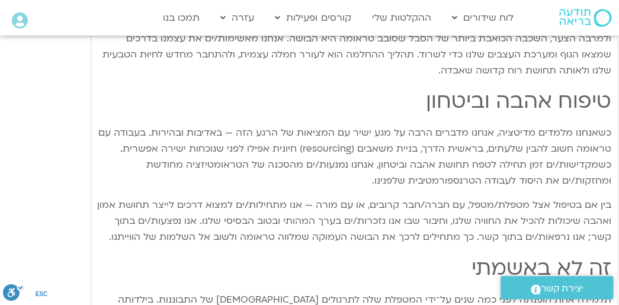
type input "1640.5"
type input "3320.68"
type input "1640.5"
type input "3320.68"
type input "1640.5"
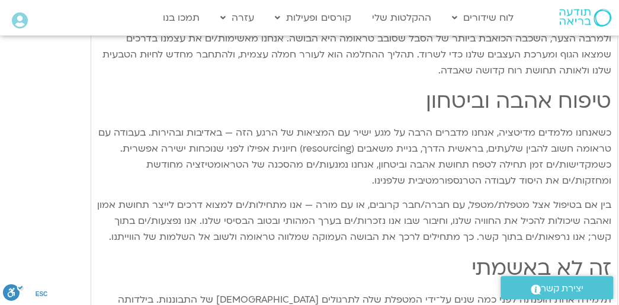
type input "3320.68"
type input "1640.5"
type input "3320.68"
type input "1640.5"
type input "3320.68"
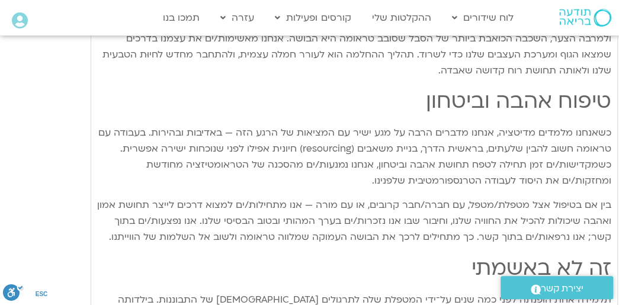
type input "1640.5"
type input "3320.68"
type input "1640.5"
type input "3320.68"
type input "1640.5"
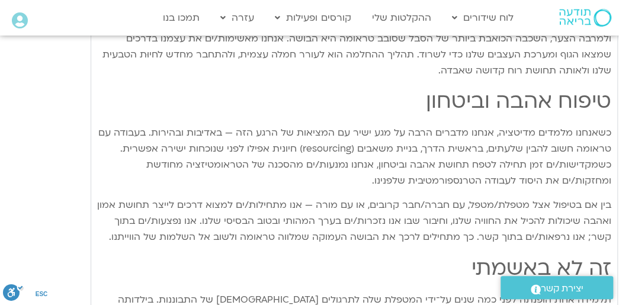
type input "3320.68"
type input "1640.5"
type input "3320.68"
type input "1640.5"
type input "3320.68"
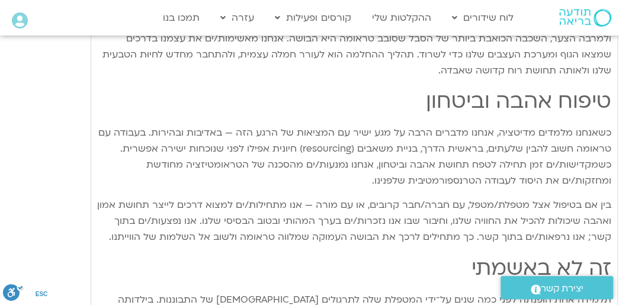
type input "1640.5"
type input "3320.68"
type input "1640.5"
type input "3320.68"
type input "1640.5"
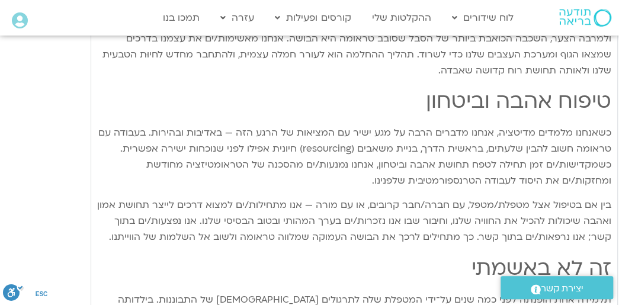
type input "3320.68"
type input "1640.5"
type input "3320.68"
type input "1640.5"
type input "3320.68"
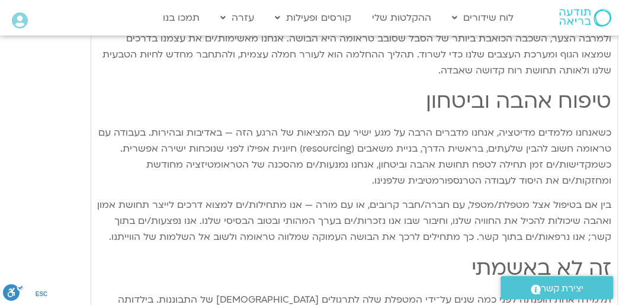
type input "1640.5"
type input "3320.68"
type input "1640.5"
type input "3320.68"
type input "1640.5"
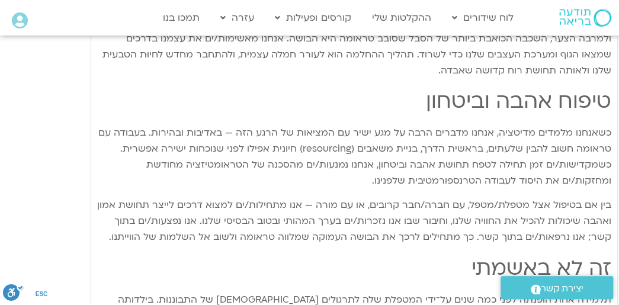
type input "3320.68"
type input "1640.5"
type input "3320.68"
type input "1640.5"
type input "3320.68"
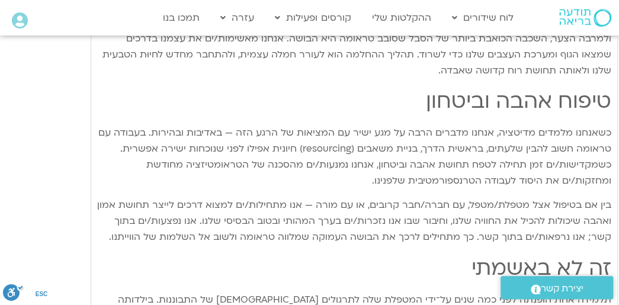
type input "1640.5"
type input "3320.68"
type input "1640.5"
type input "3320.68"
type input "1640.5"
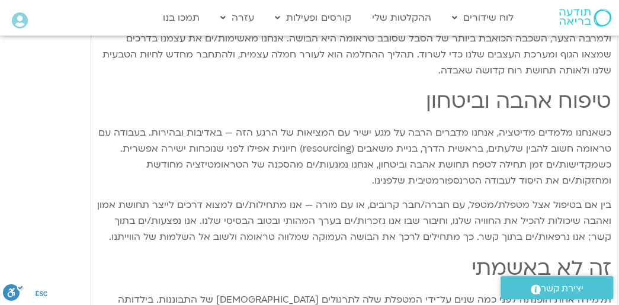
type input "3320.68"
type input "1640.5"
type input "3320.68"
type input "1640.5"
type input "3320.68"
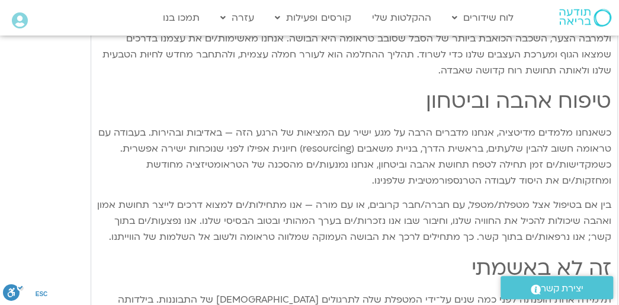
type input "1640.5"
type input "3320.68"
type input "1640.5"
type input "3320.68"
type input "1640.5"
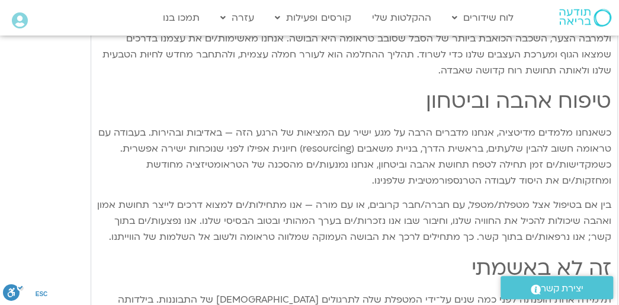
type input "3320.68"
type input "1640.5"
type input "3320.68"
type input "1640.5"
type input "3320.68"
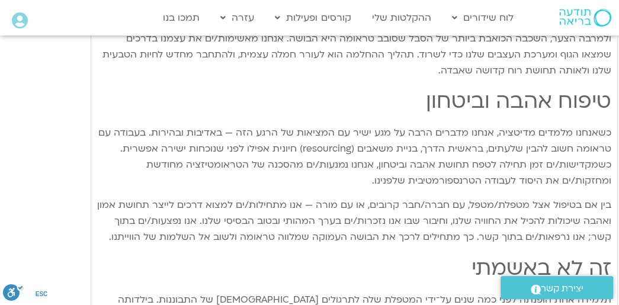
type input "1640.5"
type input "3320.68"
type input "1640.5"
type input "3320.68"
type input "1640.5"
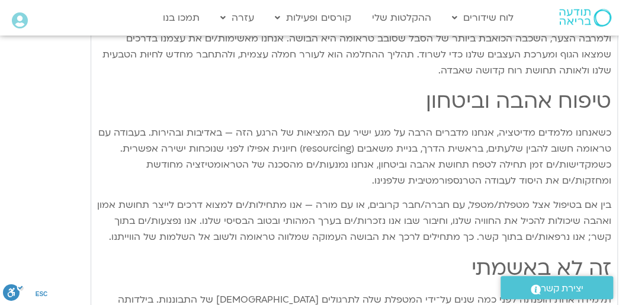
type input "3320.68"
type input "1640.5"
type input "3320.68"
type input "1640.5"
type input "3320.68"
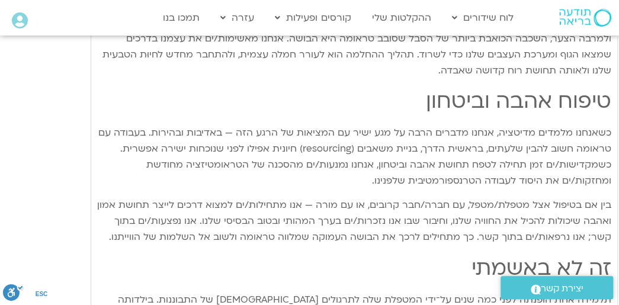
type input "1640.5"
type input "3320.68"
type input "1640.5"
type input "3320.68"
type input "1640.5"
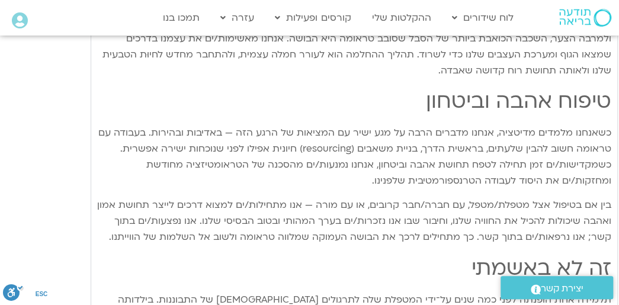
type input "3320.68"
type input "1640.5"
type input "3320.68"
type input "1640.5"
type input "3320.68"
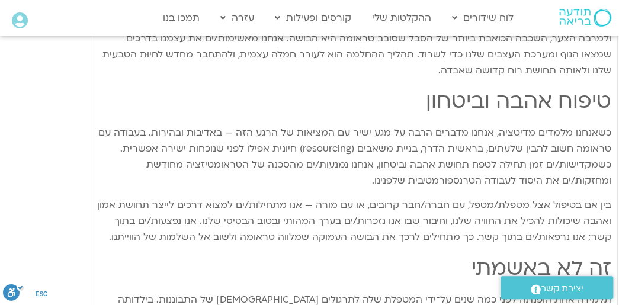
type input "1640.5"
type input "3320.68"
type input "1640.5"
type input "3320.68"
type input "1640.5"
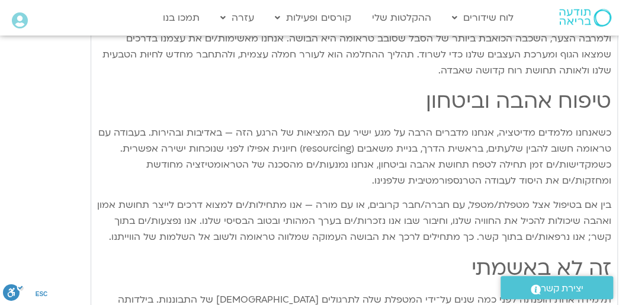
type input "3320.68"
type input "1640.5"
type input "3320.68"
type input "1640.5"
type input "3320.68"
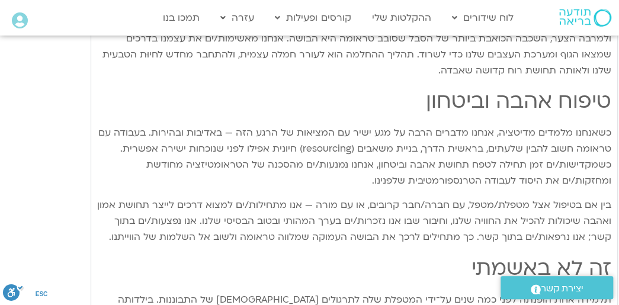
type input "1640.5"
type input "3320.68"
type input "1640.5"
type input "3320.68"
type input "1640.5"
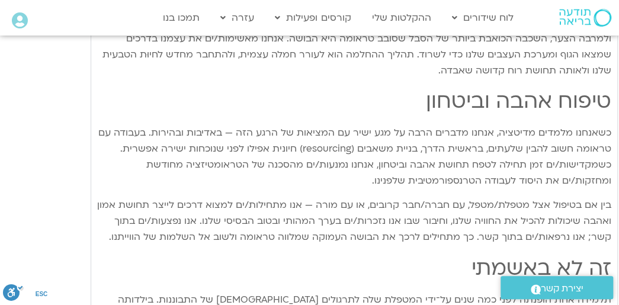
type input "3320.68"
type input "1640.5"
type input "3320.68"
type input "1640.5"
type input "3320.68"
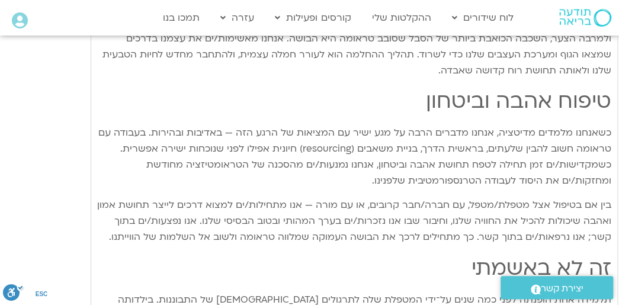
type input "1640.5"
type input "3320.68"
type input "1640.5"
type input "3320.68"
type input "1640.5"
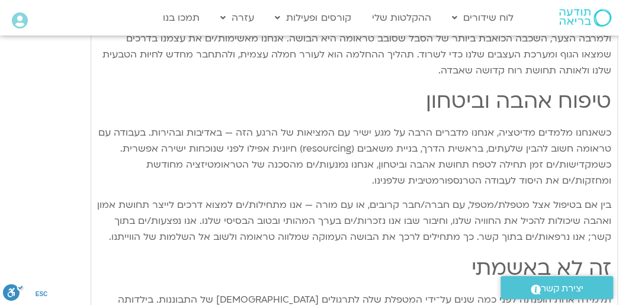
type input "3320.68"
type input "1640.5"
type input "3320.68"
type input "1640.5"
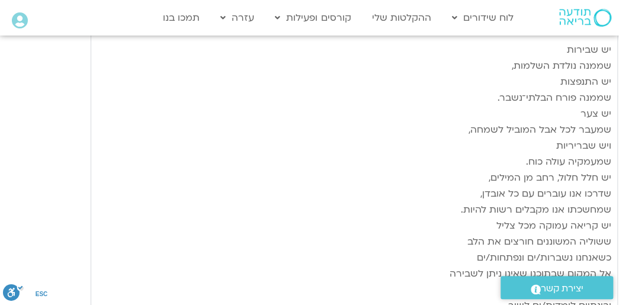
scroll to position [3081, 0]
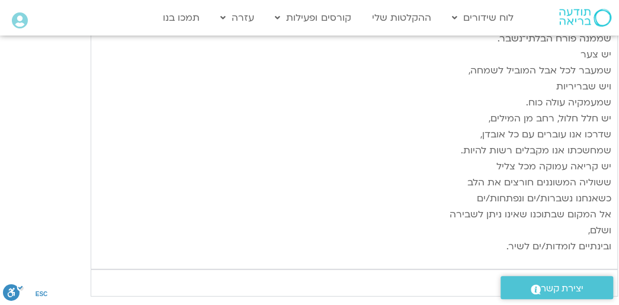
click at [572, 276] on div "חמלה בפעולה" at bounding box center [571, 283] width 53 height 14
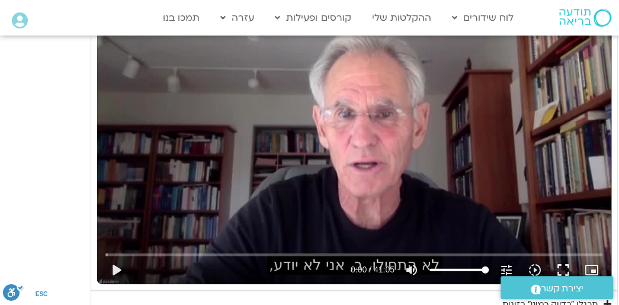
scroll to position [948, 0]
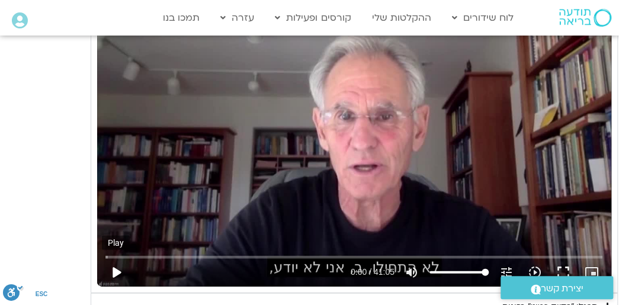
click at [116, 268] on button "play_arrow" at bounding box center [116, 272] width 28 height 28
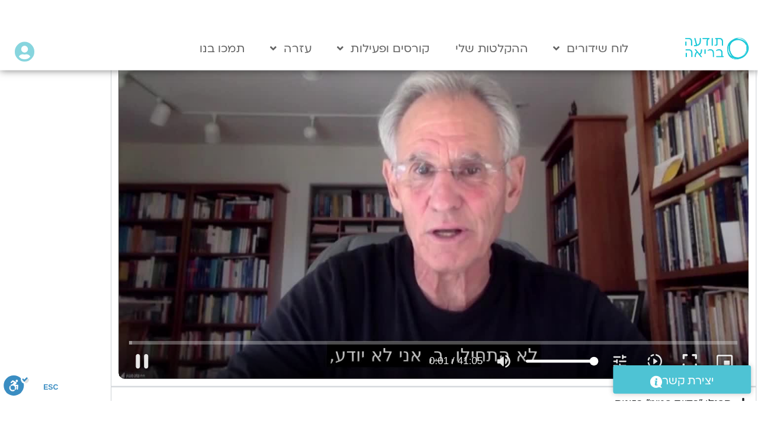
scroll to position [1007, 0]
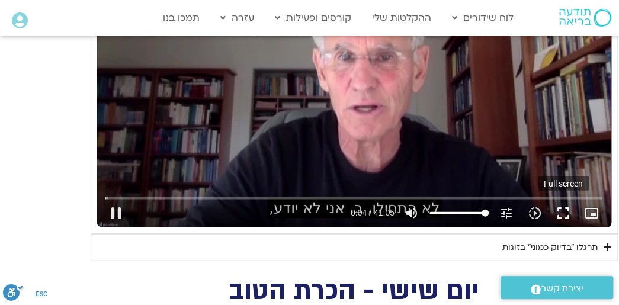
click at [566, 210] on button "fullscreen" at bounding box center [563, 213] width 28 height 28
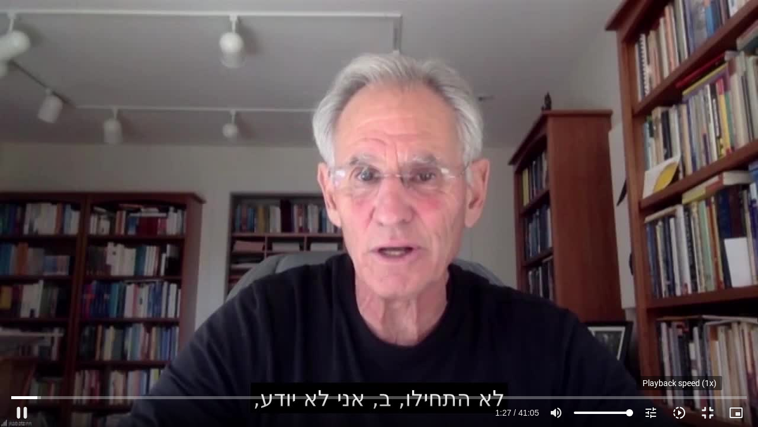
click at [618, 305] on icon "slow_motion_video" at bounding box center [679, 412] width 14 height 14
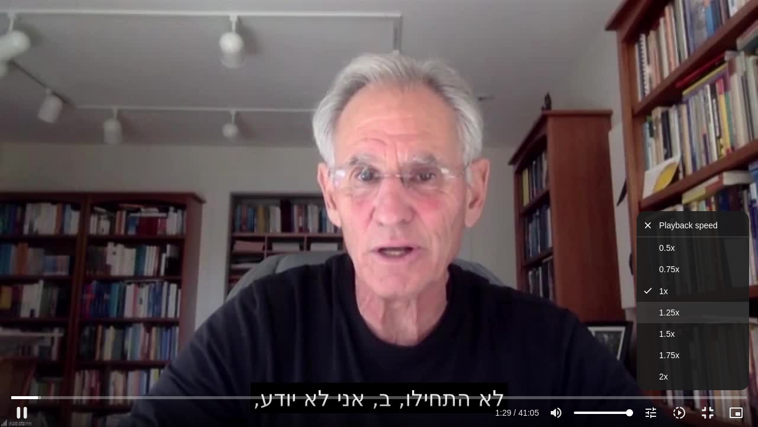
click at [618, 305] on span "1.25x" at bounding box center [669, 311] width 20 height 9
click at [618, 225] on icon "close" at bounding box center [651, 225] width 17 height 11
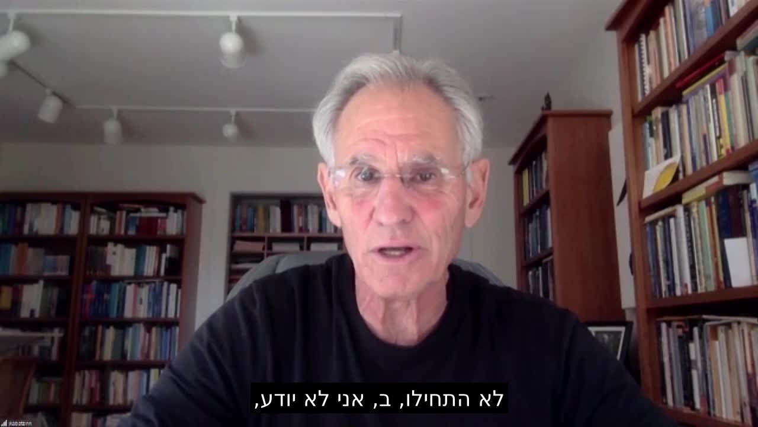
click at [575, 178] on div "Skip Ad 36:32 pause 2:20 / 41:05 volume_up Mute tune Resolution Auto 720p slow_…" at bounding box center [379, 213] width 758 height 427
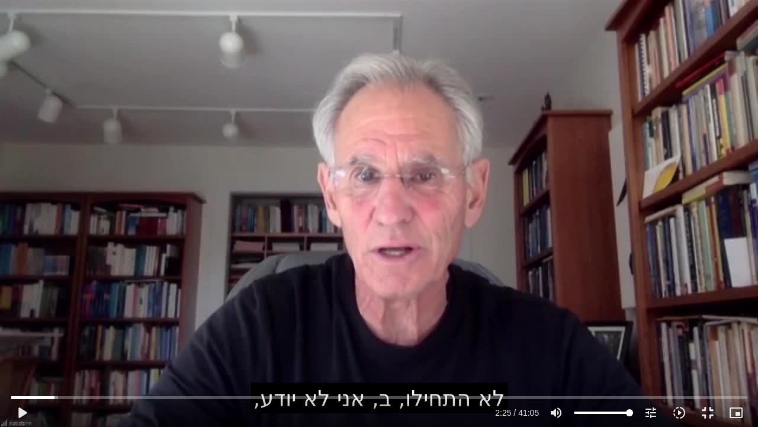
click at [575, 178] on div "Skip Ad 36:32 play_arrow 2:25 / 41:05 volume_up Mute tune Resolution Auto 720p …" at bounding box center [379, 213] width 758 height 427
click at [615, 198] on div "Skip Ad 37:34 pause 10:08 / 41:05 volume_up Mute tune Resolution Auto 720p slow…" at bounding box center [379, 213] width 758 height 427
click at [613, 200] on div "Skip Ad 37:34 play_arrow 10:09 / 41:05 volume_up Mute tune Resolution Auto 720p…" at bounding box center [379, 213] width 758 height 427
click at [213, 305] on input "Seek" at bounding box center [379, 396] width 736 height 7
click at [203, 305] on input "Seek" at bounding box center [379, 396] width 736 height 7
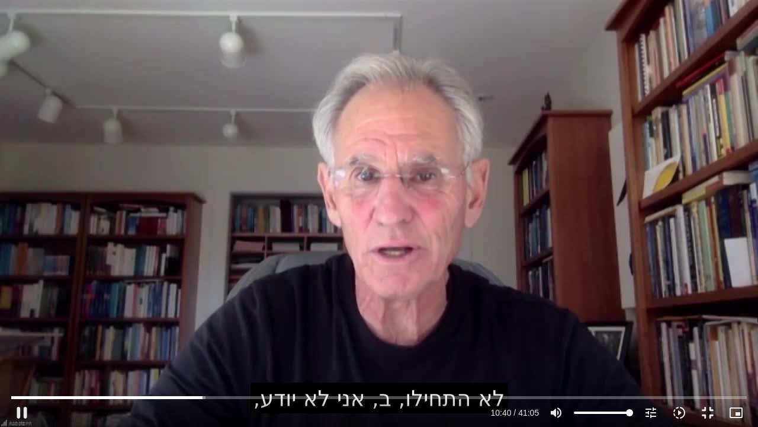
click at [239, 280] on div "Skip Ad 10:38 pause 10:40 / 41:05 volume_up Mute tune Resolution Auto 720p slow…" at bounding box center [379, 213] width 758 height 427
